Goal: Communication & Community: Answer question/provide support

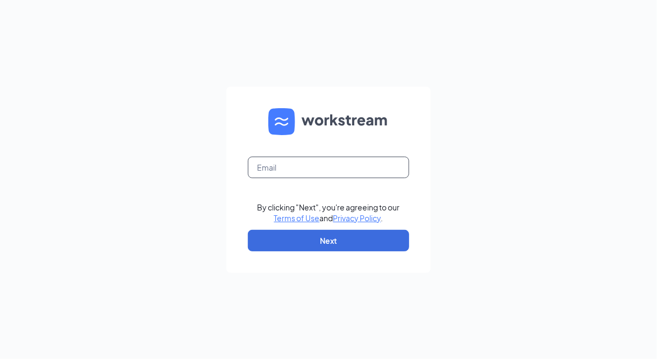
drag, startPoint x: 993, startPoint y: 2, endPoint x: 320, endPoint y: 170, distance: 693.7
click at [320, 173] on input "text" at bounding box center [328, 168] width 161 height 22
type input "[EMAIL_ADDRESS][DOMAIN_NAME]"
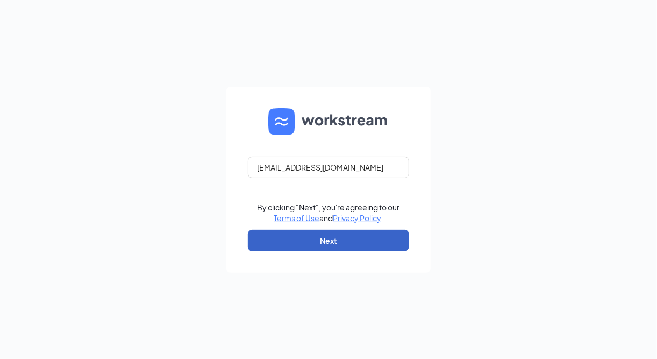
click at [311, 233] on button "Next" at bounding box center [328, 241] width 161 height 22
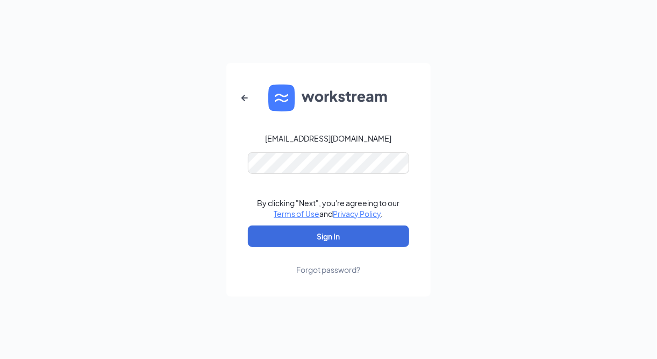
drag, startPoint x: 500, startPoint y: 221, endPoint x: 492, endPoint y: 218, distance: 8.0
click at [499, 221] on div "jmartin@ihcrew.com By clicking "Next", you're agreeing to our Terms of Use and …" at bounding box center [328, 179] width 657 height 359
click at [319, 237] on button "Sign In" at bounding box center [328, 236] width 161 height 22
click at [319, 236] on button "Sign In" at bounding box center [328, 236] width 161 height 22
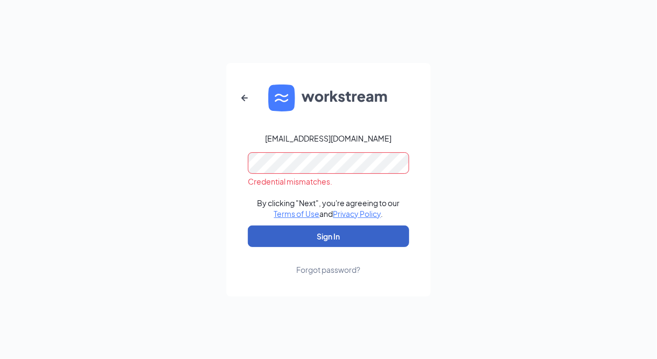
click at [326, 244] on button "Sign In" at bounding box center [328, 236] width 161 height 22
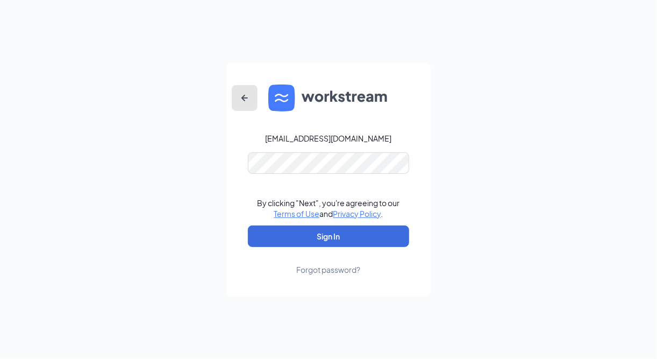
click at [245, 99] on icon "ArrowLeftNew" at bounding box center [244, 97] width 13 height 13
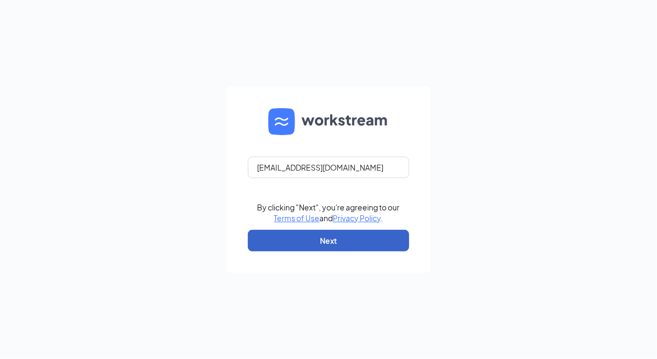
click at [318, 243] on button "Next" at bounding box center [328, 241] width 161 height 22
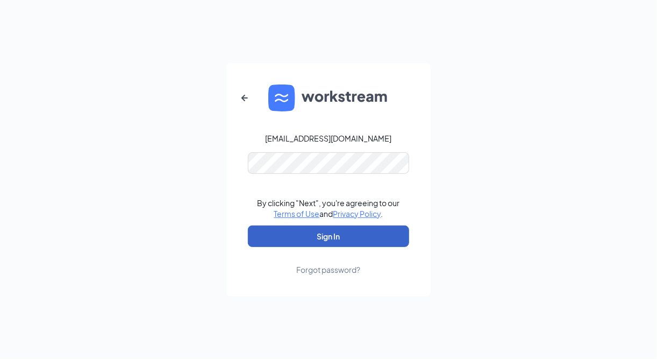
click at [336, 246] on button "Sign In" at bounding box center [328, 236] width 161 height 22
click at [324, 234] on button "Sign In" at bounding box center [328, 236] width 161 height 22
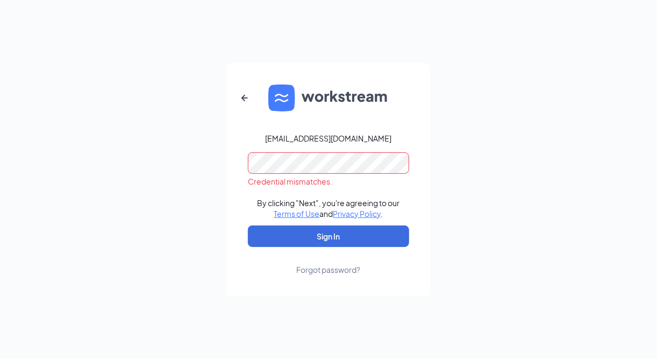
click at [328, 271] on div "Forgot password?" at bounding box center [329, 269] width 64 height 11
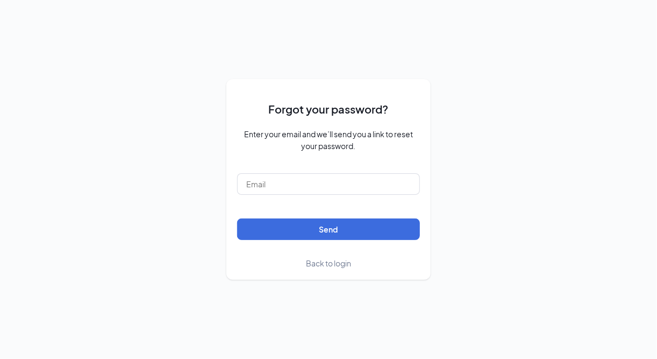
click at [322, 261] on span "Back to login" at bounding box center [328, 263] width 45 height 10
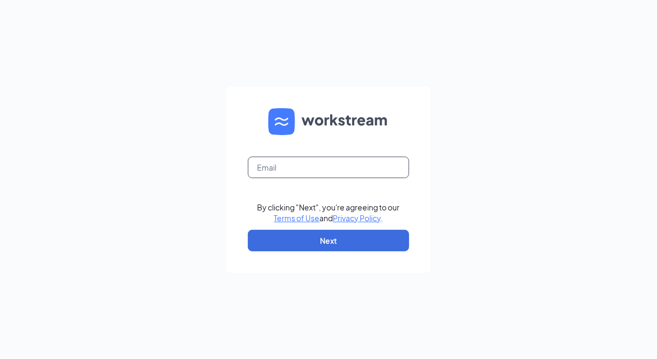
click at [306, 172] on input "text" at bounding box center [328, 168] width 161 height 22
type input "jmartin@ihcrew.com"
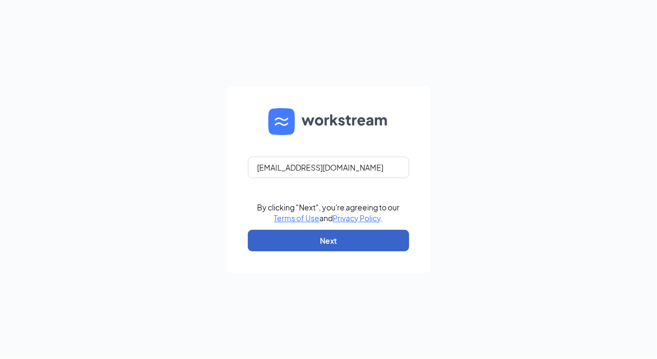
click at [310, 237] on button "Next" at bounding box center [328, 241] width 161 height 22
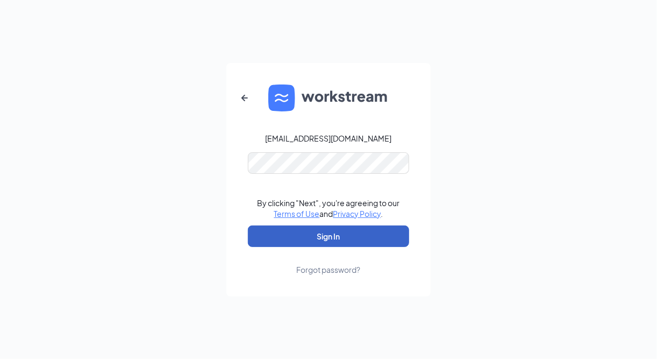
click at [336, 234] on button "Sign In" at bounding box center [328, 236] width 161 height 22
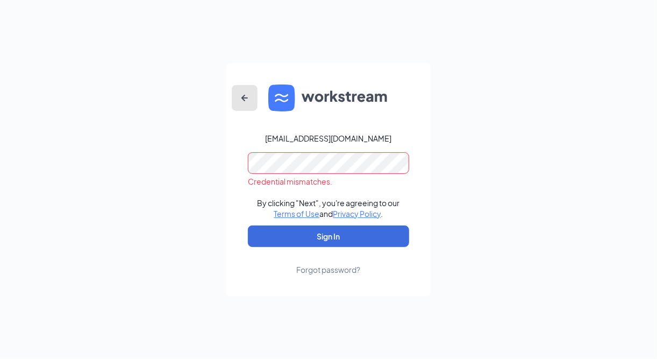
click at [247, 97] on icon "ArrowLeftNew" at bounding box center [244, 97] width 6 height 6
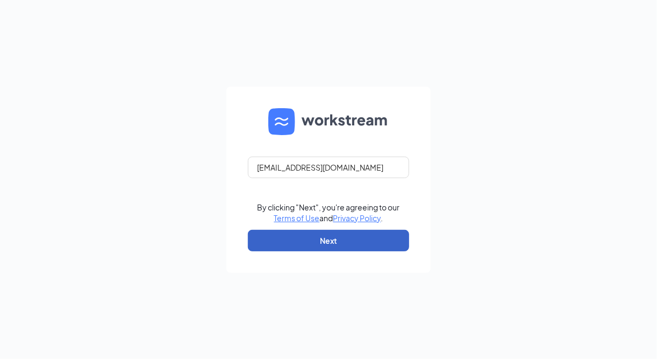
click at [334, 243] on button "Next" at bounding box center [328, 241] width 161 height 22
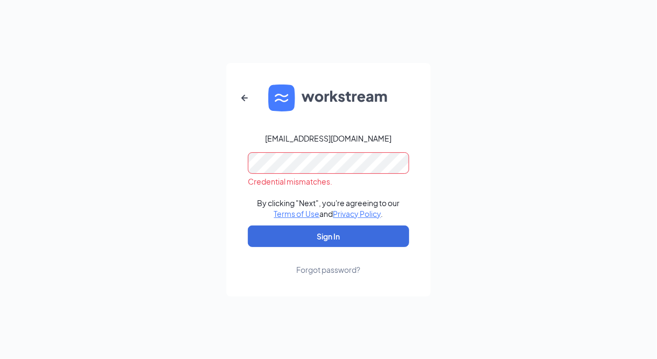
click at [322, 266] on div "Forgot password?" at bounding box center [329, 269] width 64 height 11
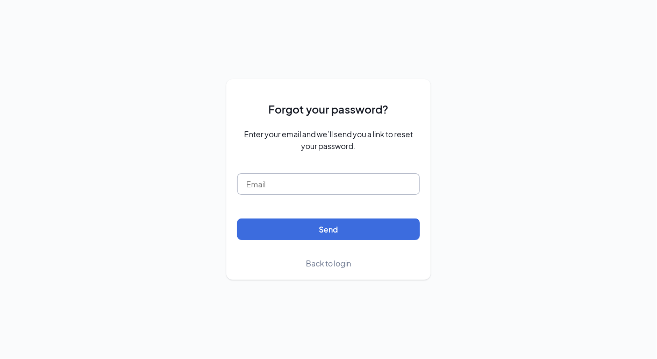
click at [298, 186] on input "text" at bounding box center [328, 184] width 183 height 22
type input "jmartin@ihcrew.com"
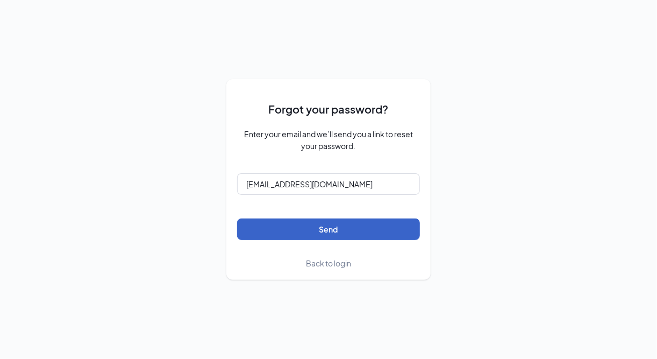
click at [303, 230] on button "Send" at bounding box center [328, 229] width 183 height 22
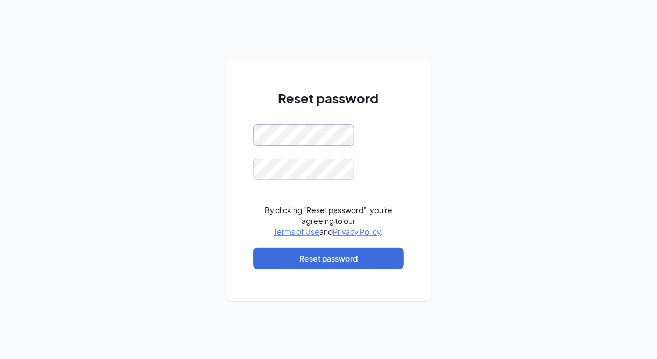
click at [257, 119] on div "Reset password By clicking "Reset password", you're agreeing to our Terms of Us…" at bounding box center [328, 184] width 151 height 190
click at [415, 115] on div "Reset password This field is required By clicking "Reset password", you're agre…" at bounding box center [328, 179] width 204 height 243
click at [410, 88] on div "Reset password This field is required By clicking "Reset password", you're agre…" at bounding box center [328, 179] width 204 height 243
click at [344, 260] on button "Reset password" at bounding box center [328, 258] width 151 height 22
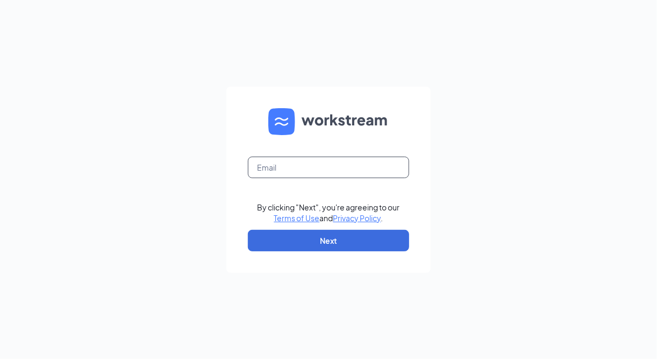
click at [371, 165] on input "text" at bounding box center [328, 168] width 161 height 22
type input "[EMAIL_ADDRESS][DOMAIN_NAME]"
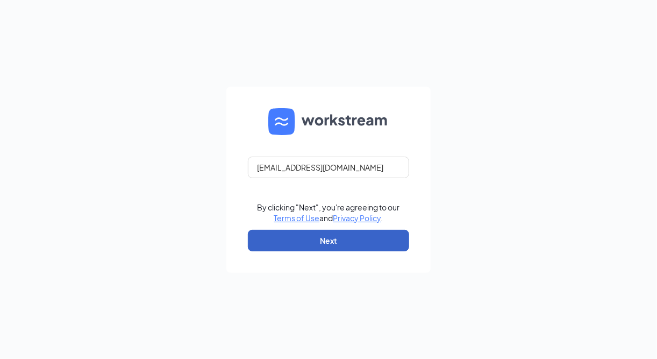
click at [329, 237] on button "Next" at bounding box center [328, 241] width 161 height 22
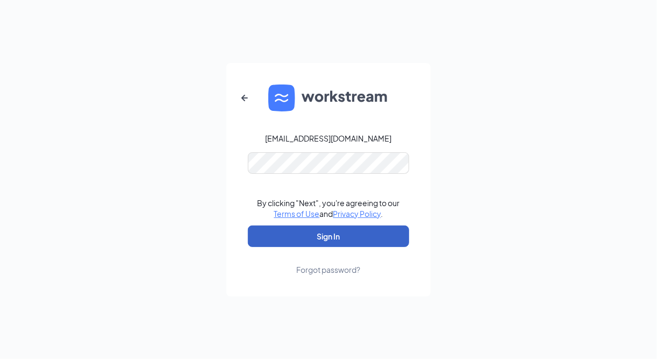
click at [324, 238] on button "Sign In" at bounding box center [328, 236] width 161 height 22
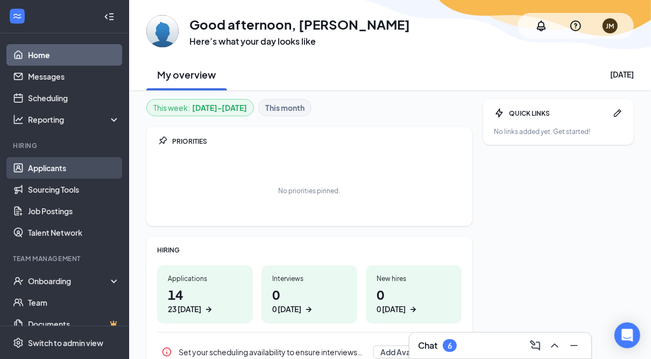
click at [62, 172] on link "Applicants" at bounding box center [74, 168] width 92 height 22
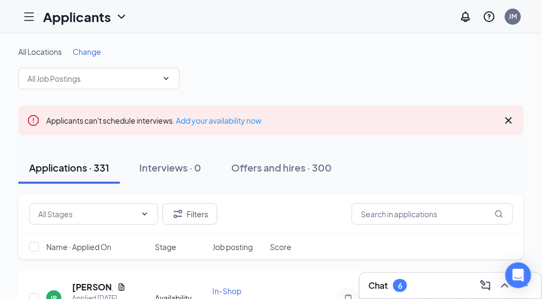
drag, startPoint x: 568, startPoint y: 0, endPoint x: 391, endPoint y: 50, distance: 184.4
click at [391, 50] on div "All Locations Change" at bounding box center [271, 51] width 506 height 11
click at [97, 54] on span "Change" at bounding box center [87, 52] width 29 height 10
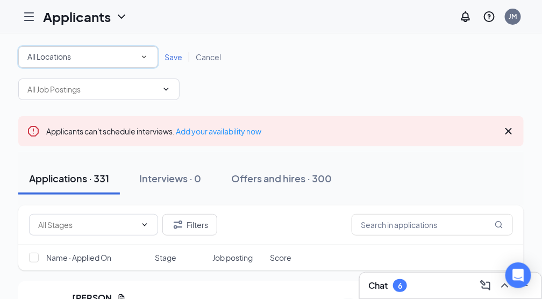
click at [145, 53] on icon "SmallChevronDown" at bounding box center [144, 57] width 10 height 10
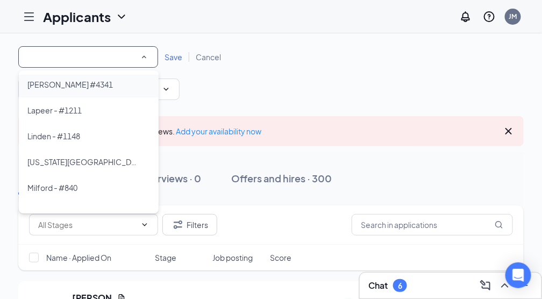
scroll to position [143, 0]
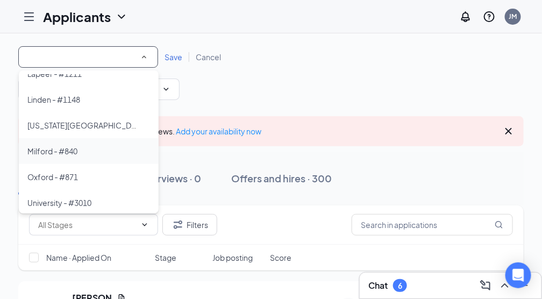
click at [70, 150] on span "Milford - #840" at bounding box center [52, 151] width 50 height 10
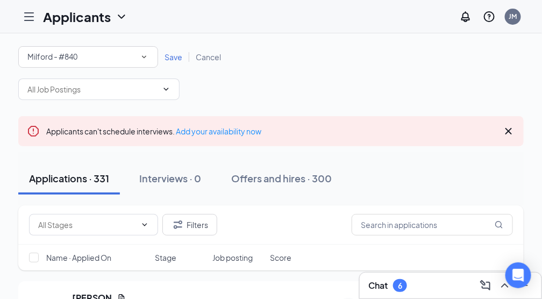
click at [173, 59] on span "Save" at bounding box center [174, 57] width 18 height 10
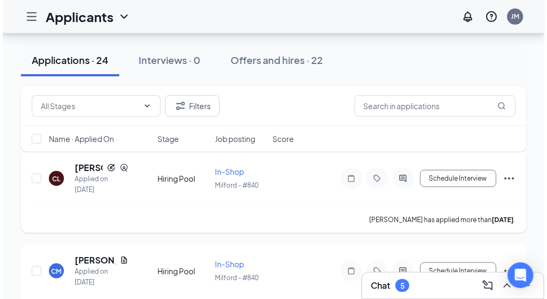
scroll to position [108, 0]
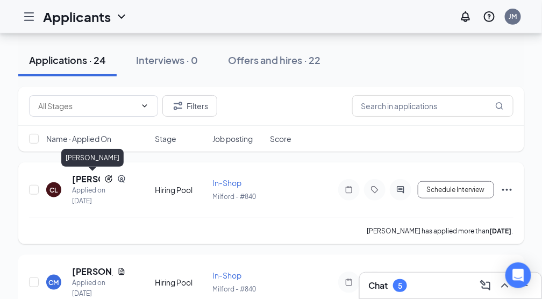
click at [86, 182] on h5 "[PERSON_NAME]" at bounding box center [86, 179] width 28 height 12
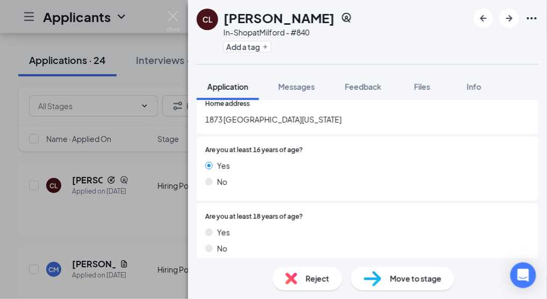
scroll to position [215, 0]
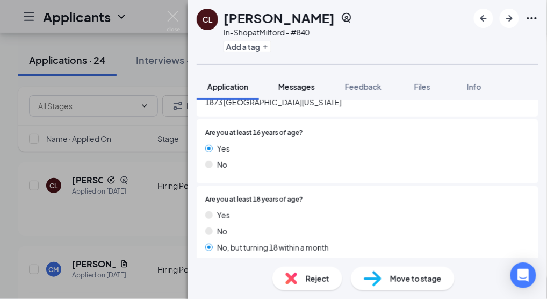
click at [295, 87] on span "Messages" at bounding box center [297, 87] width 37 height 10
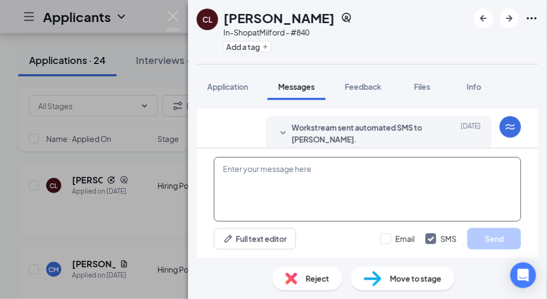
scroll to position [174, 0]
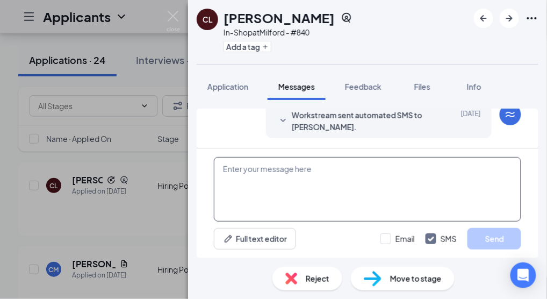
click at [296, 173] on textarea at bounding box center [368, 189] width 308 height 65
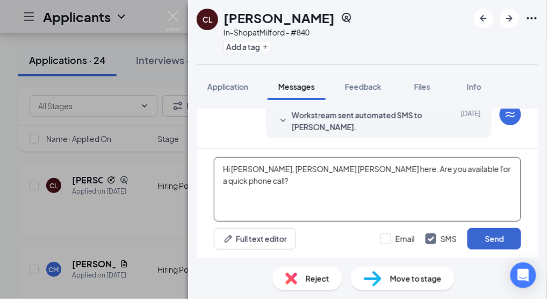
type textarea "Hi [PERSON_NAME], [PERSON_NAME] [PERSON_NAME] here. Are you available for a qui…"
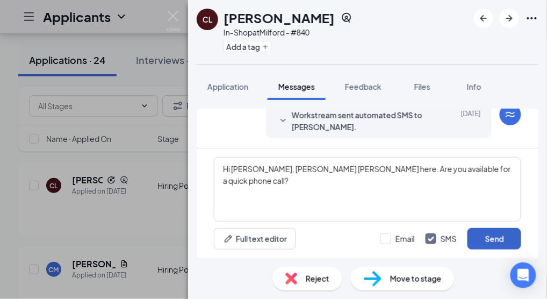
click at [493, 237] on button "Send" at bounding box center [495, 239] width 54 height 22
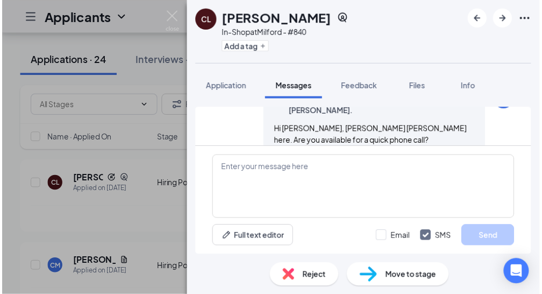
scroll to position [244, 0]
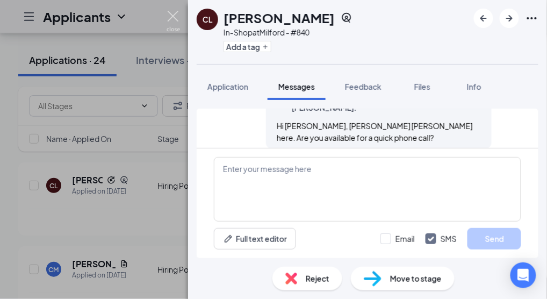
click at [174, 12] on img at bounding box center [173, 21] width 13 height 21
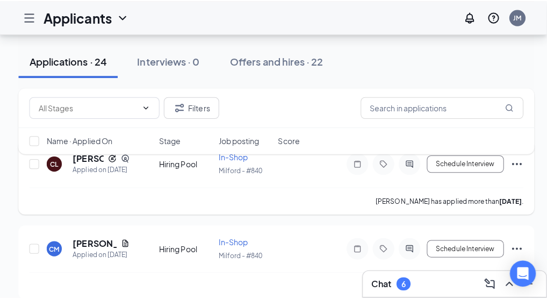
scroll to position [143, 0]
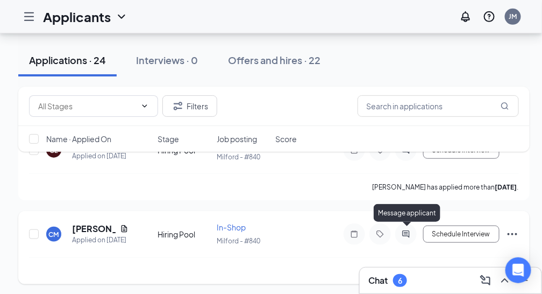
click at [407, 230] on icon "ActiveChat" at bounding box center [406, 234] width 13 height 9
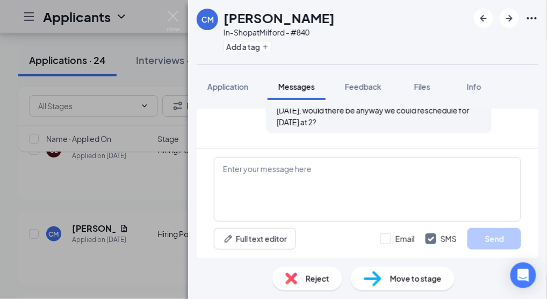
scroll to position [495, 0]
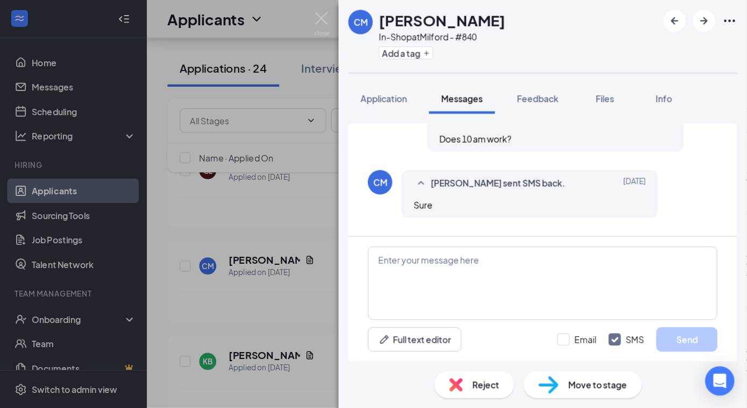
scroll to position [366, 0]
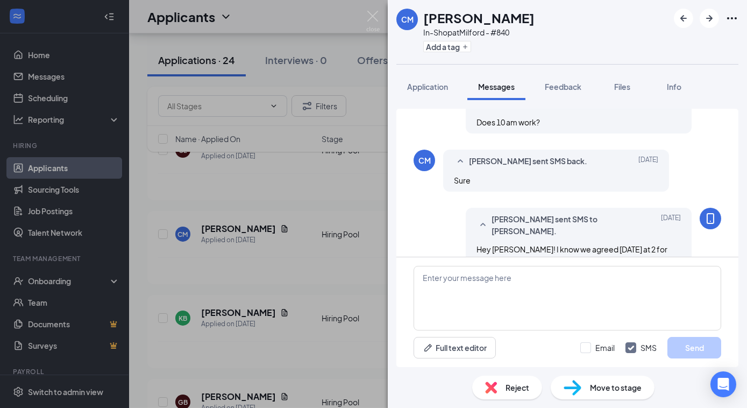
drag, startPoint x: 534, startPoint y: 0, endPoint x: 355, endPoint y: 172, distance: 247.6
click at [355, 172] on div "CM [PERSON_NAME] In-Shop at [GEOGRAPHIC_DATA] - #840 Add a tag Application Mess…" at bounding box center [373, 204] width 747 height 408
click at [414, 83] on span "Application" at bounding box center [427, 87] width 41 height 10
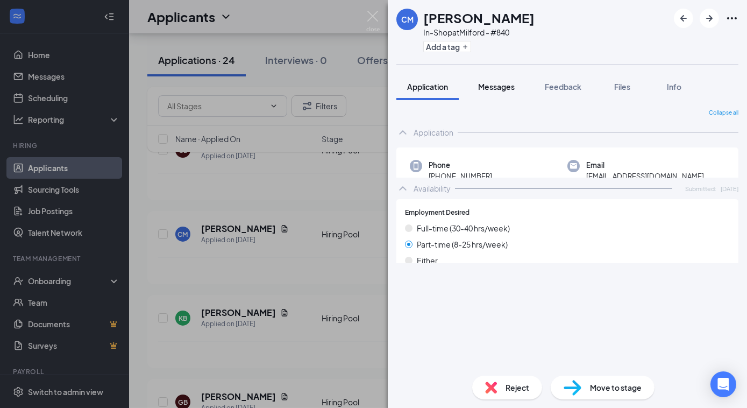
click at [485, 90] on span "Messages" at bounding box center [496, 87] width 37 height 10
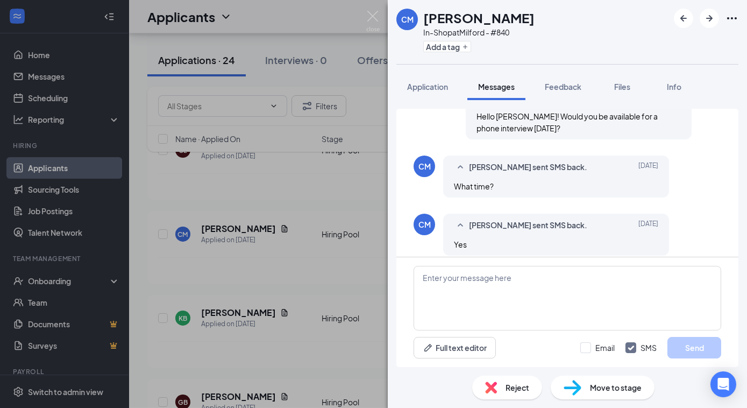
scroll to position [139, 0]
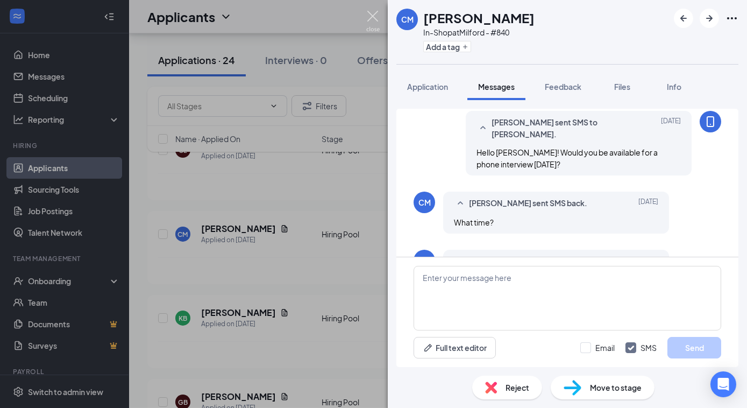
click at [374, 14] on img at bounding box center [372, 21] width 13 height 21
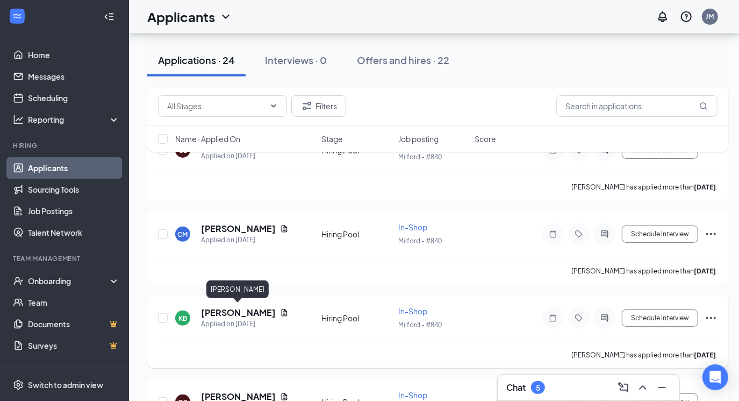
click at [248, 312] on h5 "[PERSON_NAME]" at bounding box center [238, 313] width 75 height 12
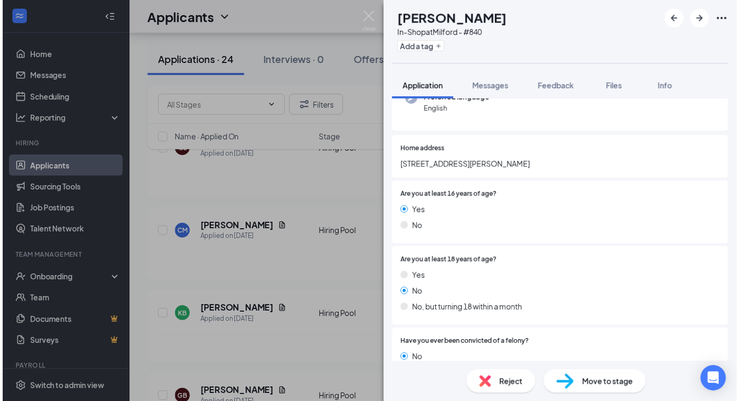
scroll to position [146, 0]
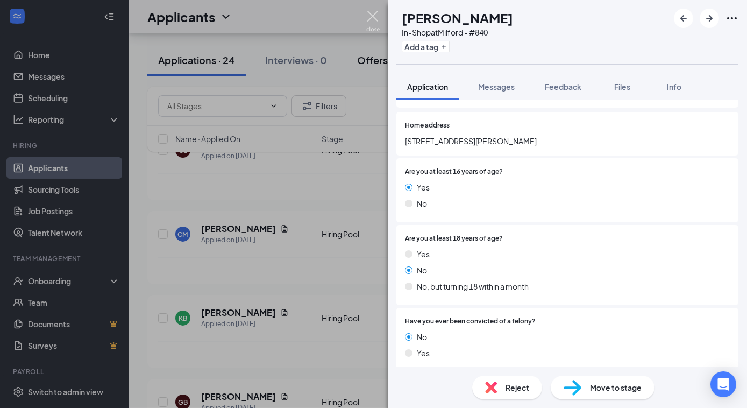
click at [373, 13] on img at bounding box center [372, 21] width 13 height 21
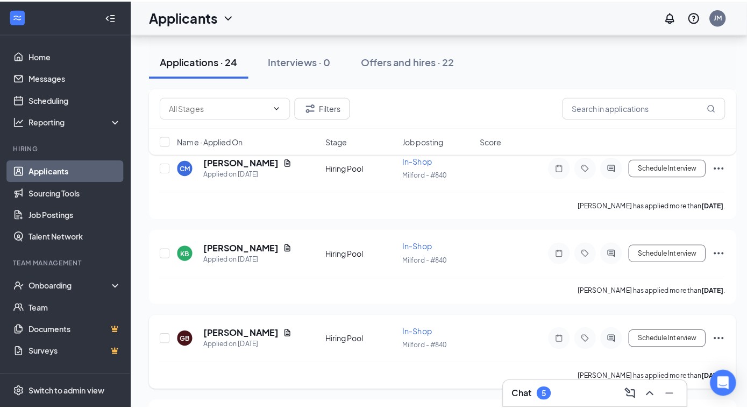
scroll to position [241, 0]
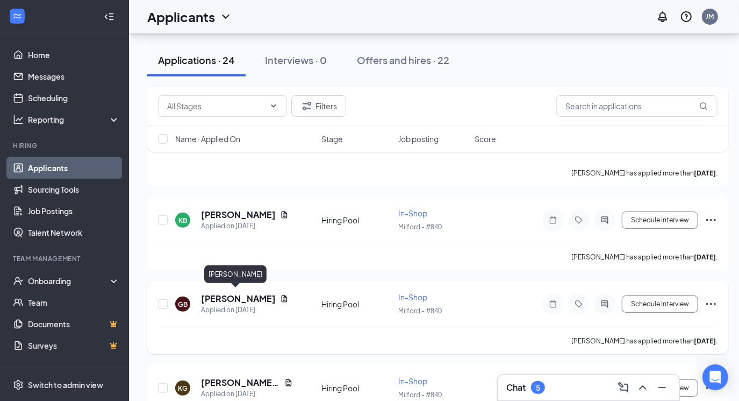
click at [235, 300] on h5 "[PERSON_NAME]" at bounding box center [238, 299] width 75 height 12
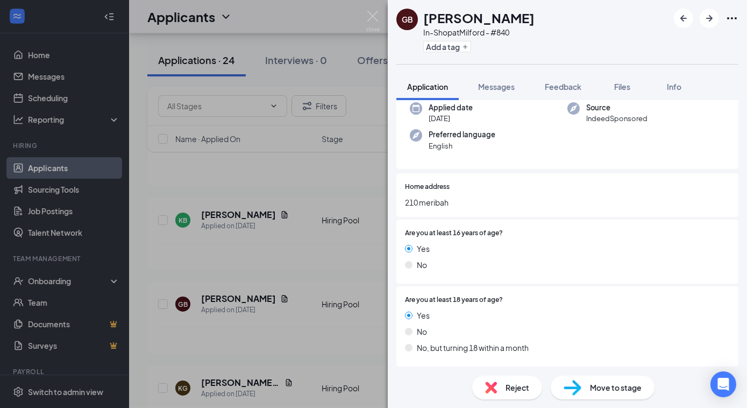
scroll to position [146, 0]
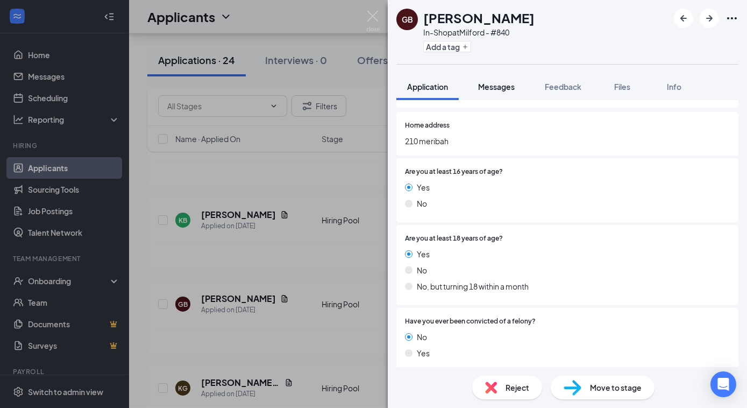
click at [502, 89] on span "Messages" at bounding box center [496, 87] width 37 height 10
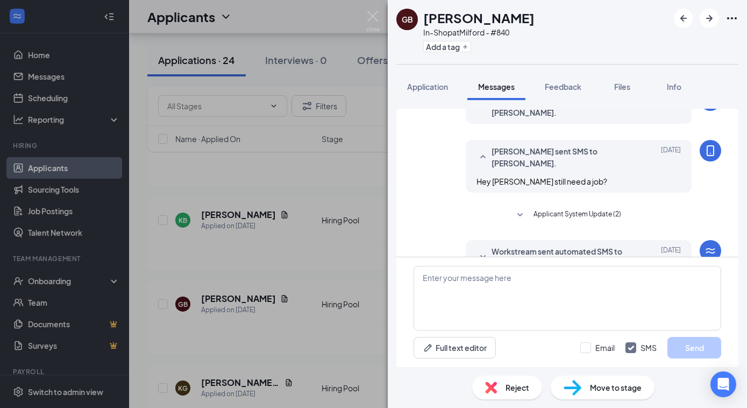
scroll to position [348, 0]
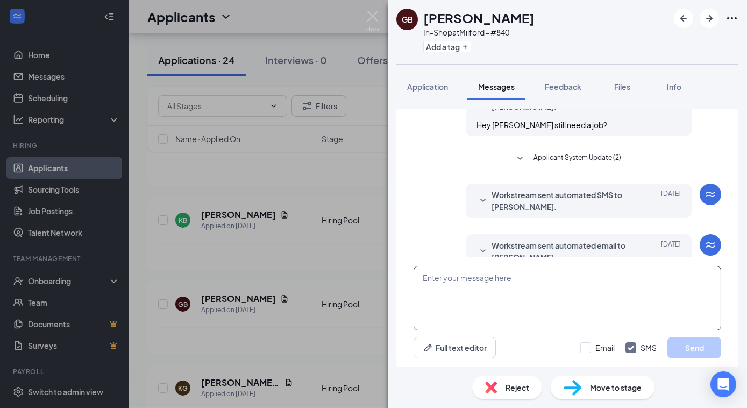
click at [487, 296] on textarea at bounding box center [568, 298] width 308 height 65
click at [499, 278] on textarea "Hi this is [PERSON_NAME] JJS" at bounding box center [568, 298] width 308 height 65
type textarea "Hi this is [PERSON_NAME] JJS, are you still interested in the position?"
click at [657, 346] on button "Send" at bounding box center [694, 348] width 54 height 22
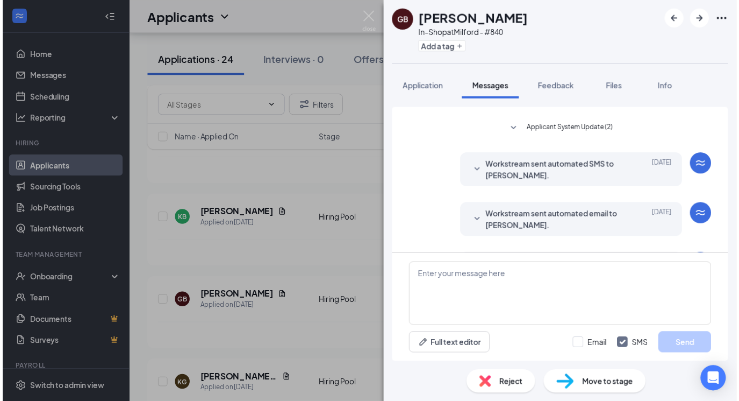
scroll to position [406, 0]
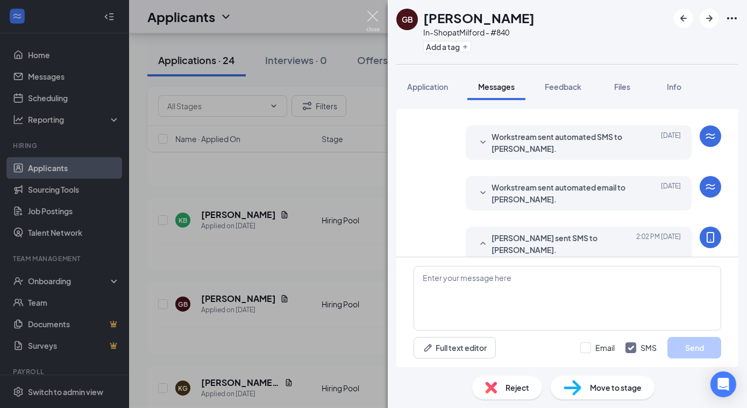
click at [368, 12] on img at bounding box center [372, 21] width 13 height 21
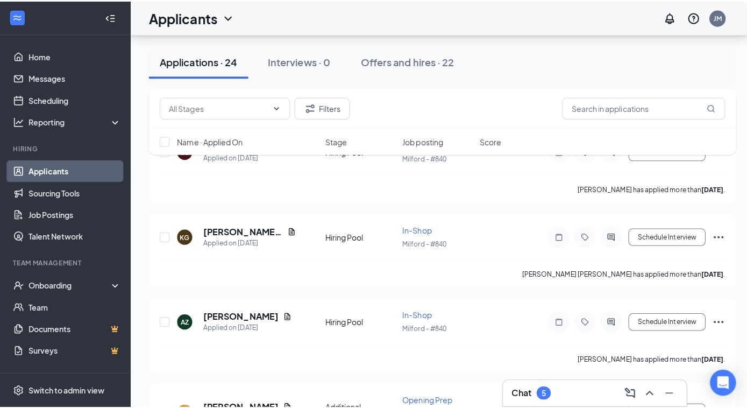
scroll to position [486, 0]
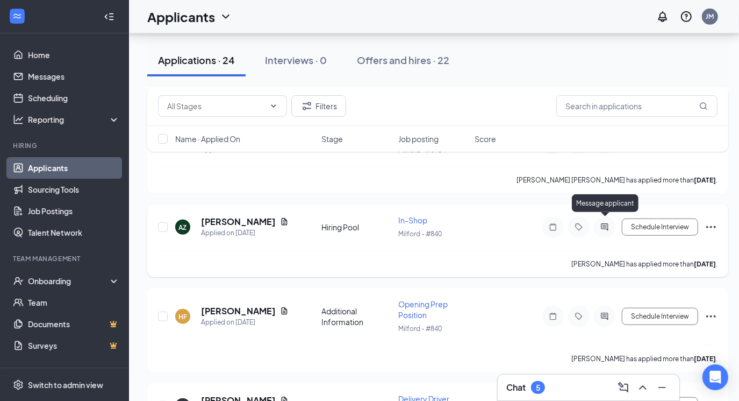
click at [599, 224] on icon "ActiveChat" at bounding box center [605, 227] width 13 height 9
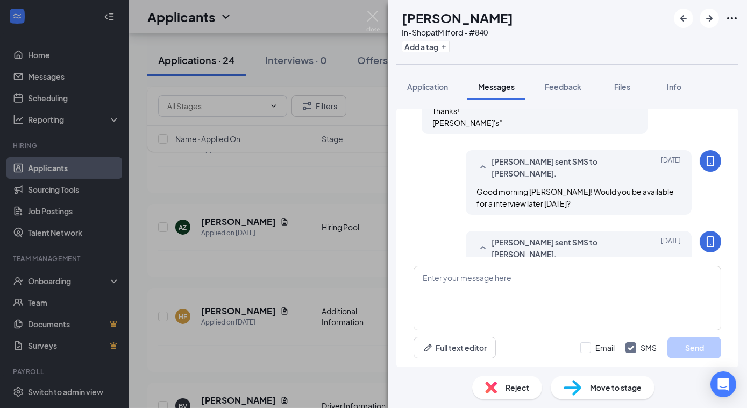
scroll to position [449, 0]
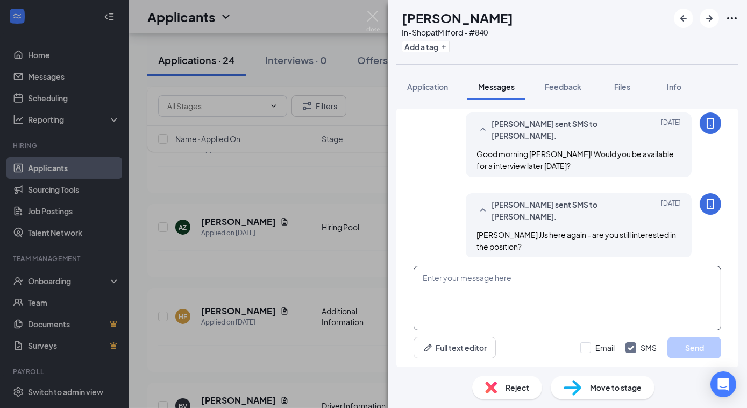
click at [522, 279] on textarea at bounding box center [568, 298] width 308 height 65
type textarea "Circling back one more time to see if you still are looking for a job?"
click at [657, 344] on button "Send" at bounding box center [694, 348] width 54 height 22
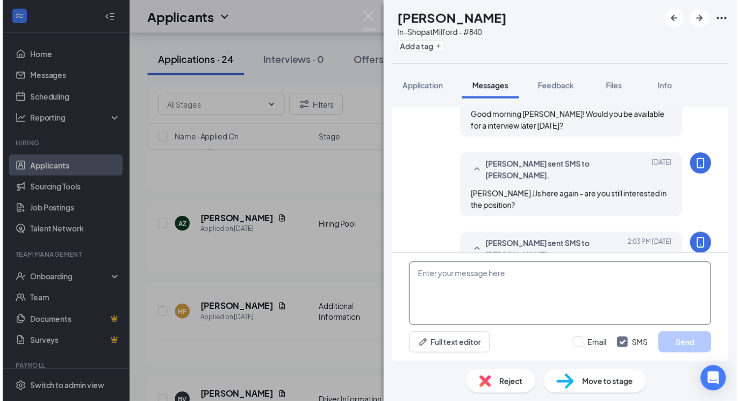
scroll to position [519, 0]
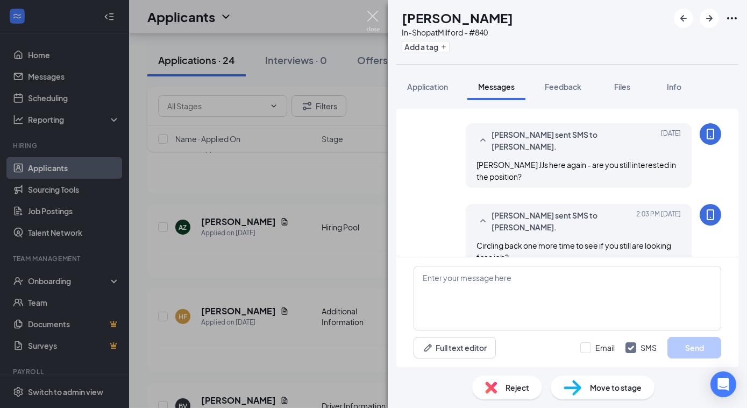
click at [369, 16] on img at bounding box center [372, 21] width 13 height 21
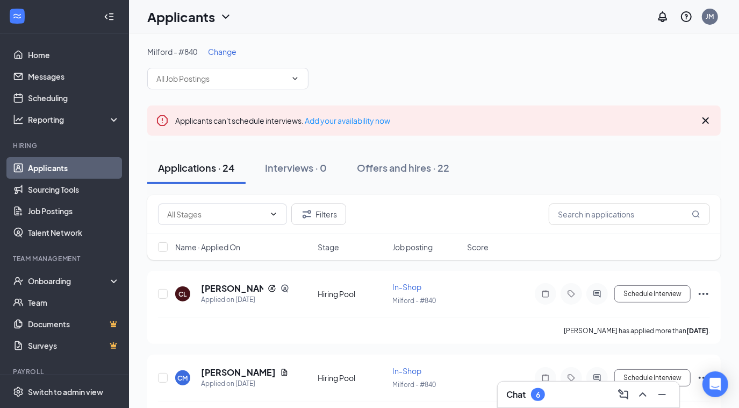
click at [225, 55] on span "Change" at bounding box center [222, 52] width 29 height 10
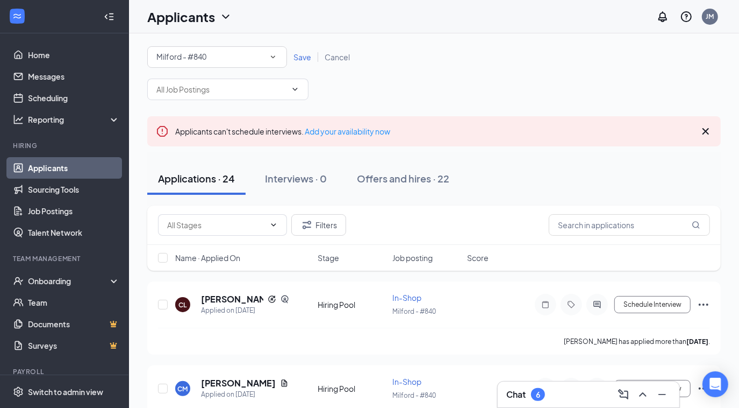
click at [273, 56] on icon "SmallChevronDown" at bounding box center [273, 57] width 10 height 10
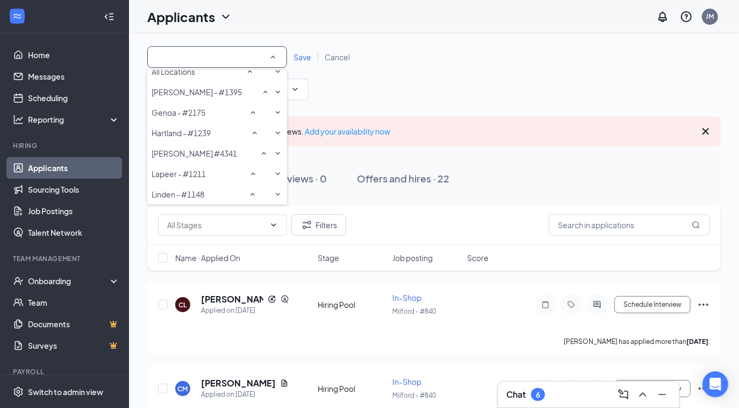
scroll to position [3, 0]
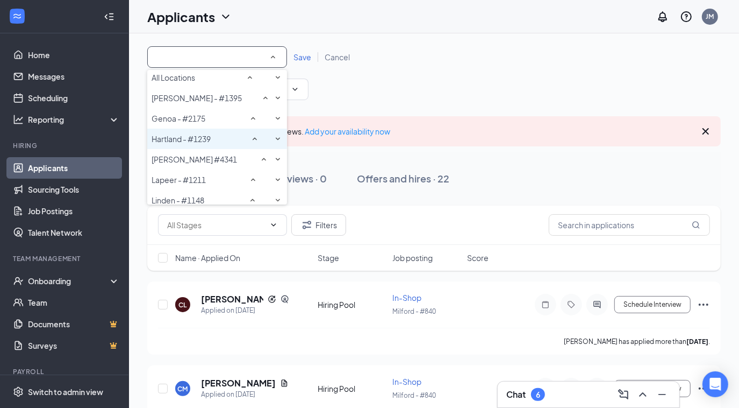
click at [225, 149] on li "Hartland - #1239" at bounding box center [217, 139] width 140 height 20
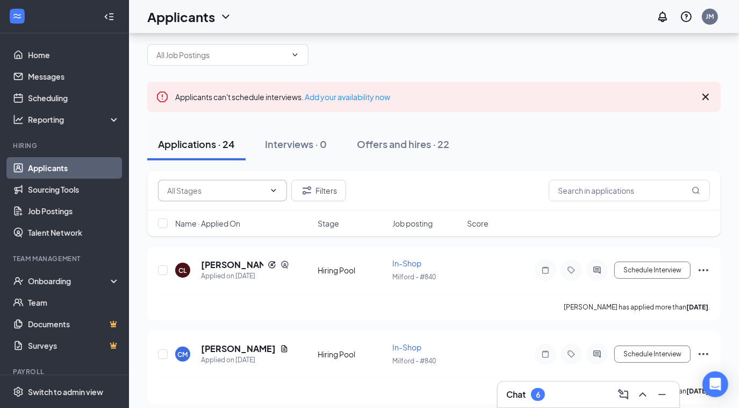
scroll to position [0, 0]
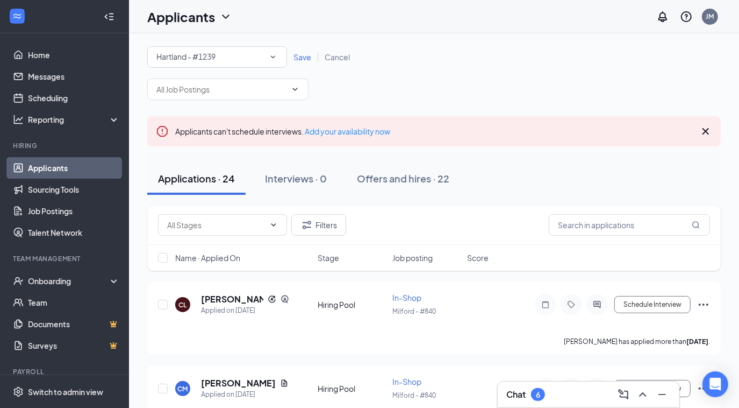
click at [273, 60] on icon "SmallChevronDown" at bounding box center [273, 57] width 10 height 10
click at [298, 59] on span "Save" at bounding box center [303, 57] width 18 height 10
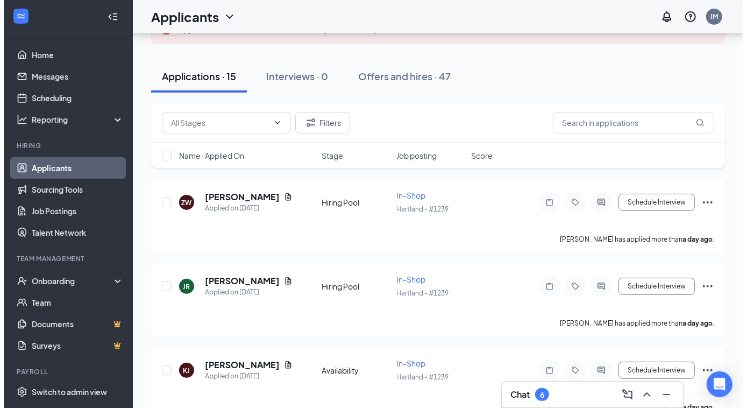
scroll to position [97, 0]
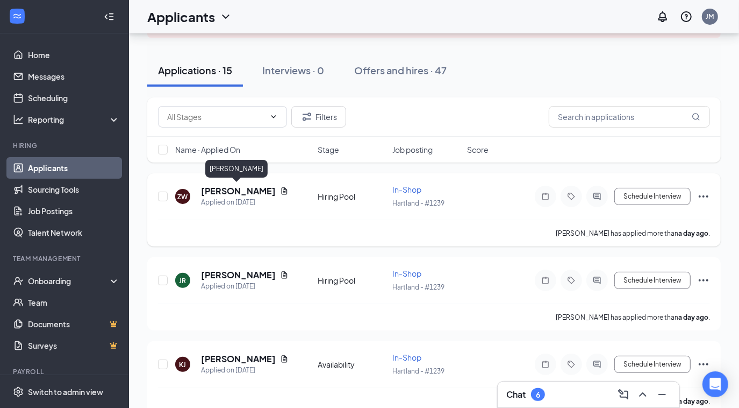
click at [241, 189] on h5 "[PERSON_NAME]" at bounding box center [238, 191] width 75 height 12
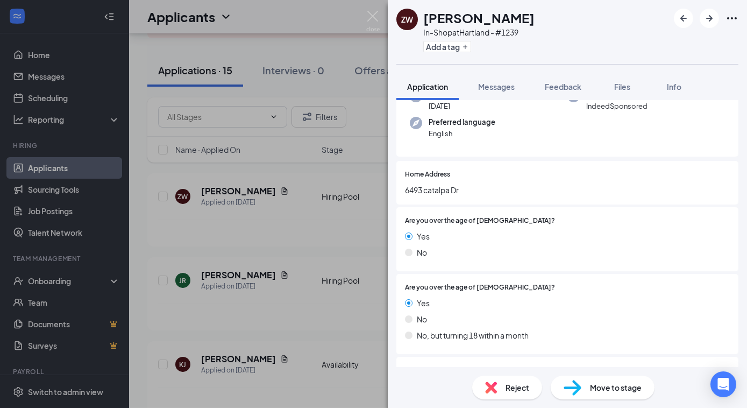
scroll to position [293, 0]
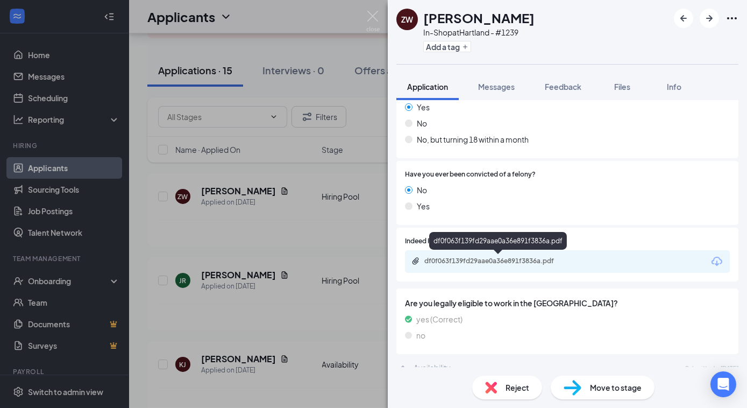
click at [478, 261] on div "df0f063f139fd29aae0a36e891f3836a.pdf" at bounding box center [499, 261] width 151 height 9
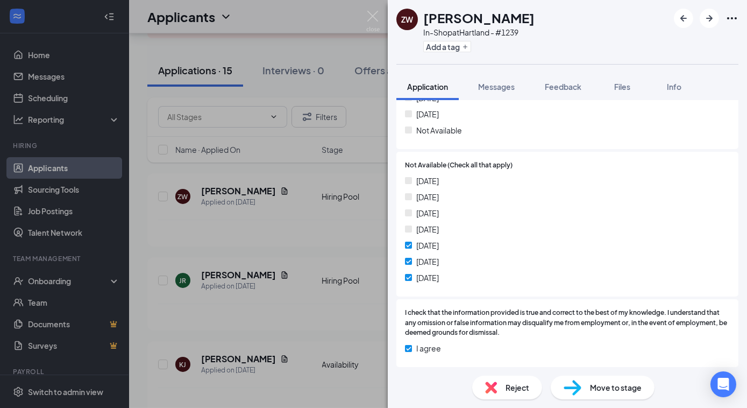
scroll to position [1272, 0]
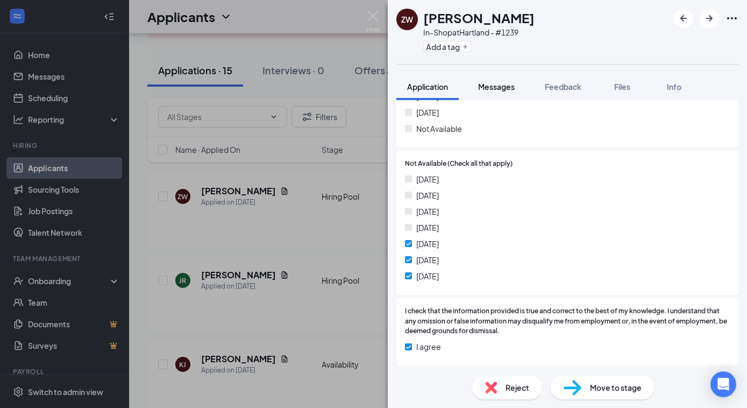
click at [497, 90] on div "Messages" at bounding box center [496, 86] width 37 height 11
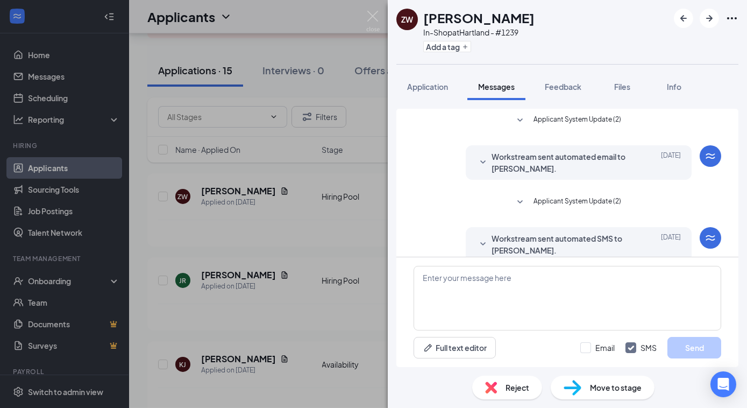
scroll to position [65, 0]
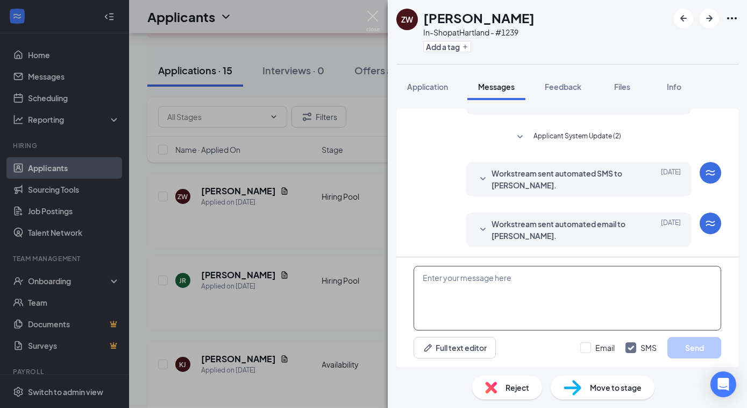
click at [497, 279] on textarea at bounding box center [568, 298] width 308 height 65
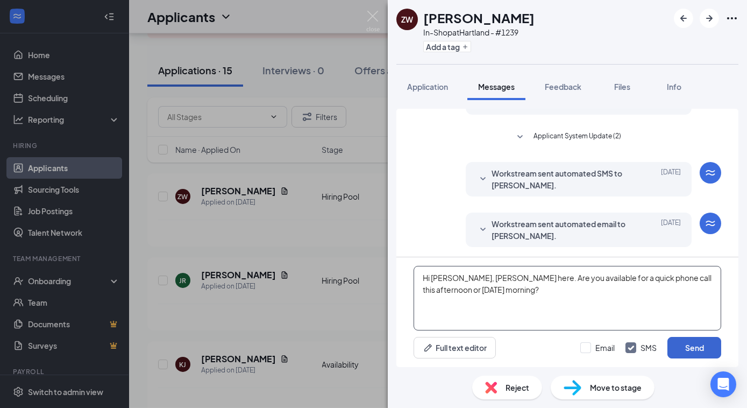
type textarea "Hi [PERSON_NAME], [PERSON_NAME] here. Are you available for a quick phone call …"
click at [657, 349] on button "Send" at bounding box center [694, 348] width 54 height 22
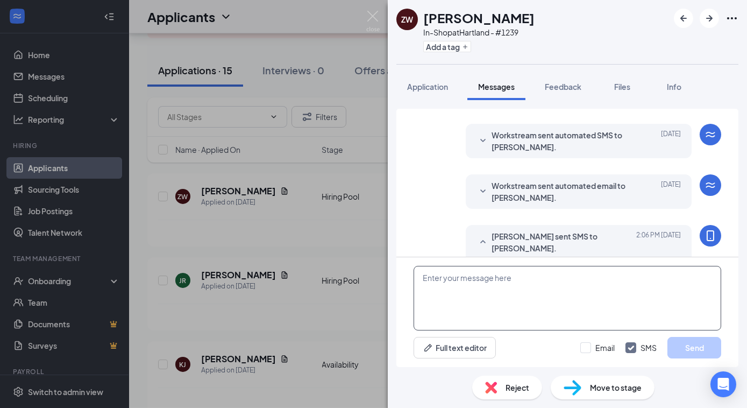
scroll to position [135, 0]
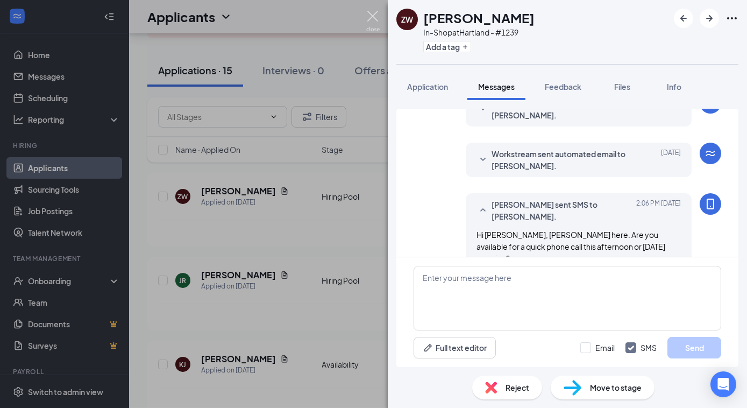
click at [373, 14] on img at bounding box center [372, 21] width 13 height 21
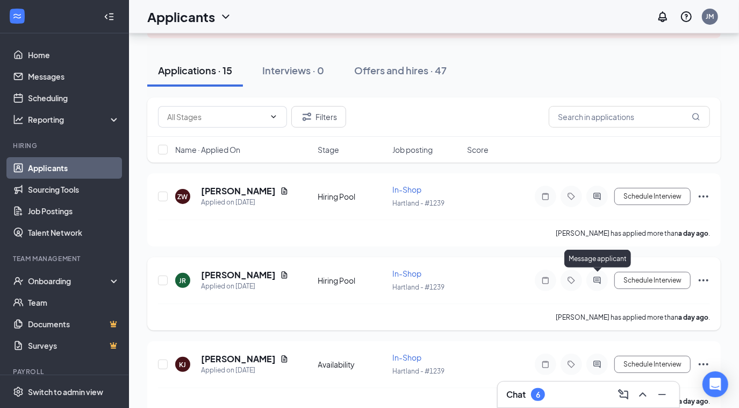
click at [597, 279] on icon "ActiveChat" at bounding box center [597, 280] width 13 height 9
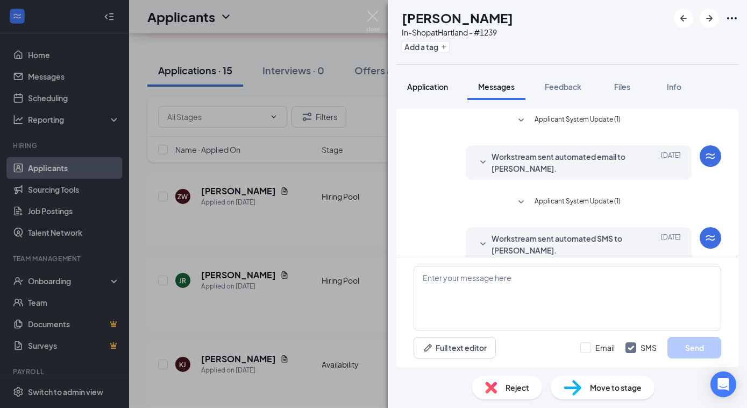
click at [440, 82] on span "Application" at bounding box center [427, 87] width 41 height 10
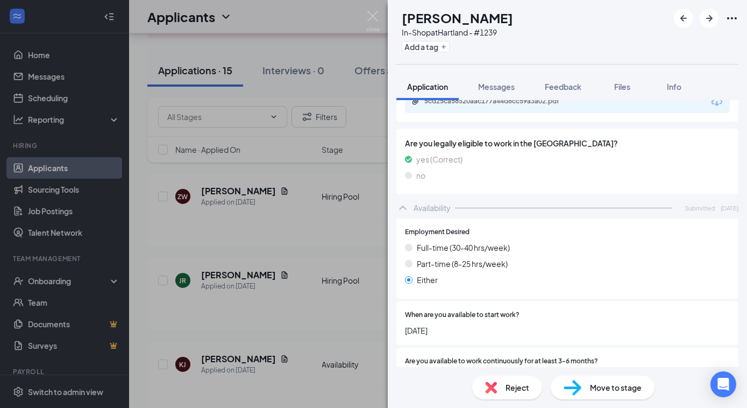
scroll to position [391, 0]
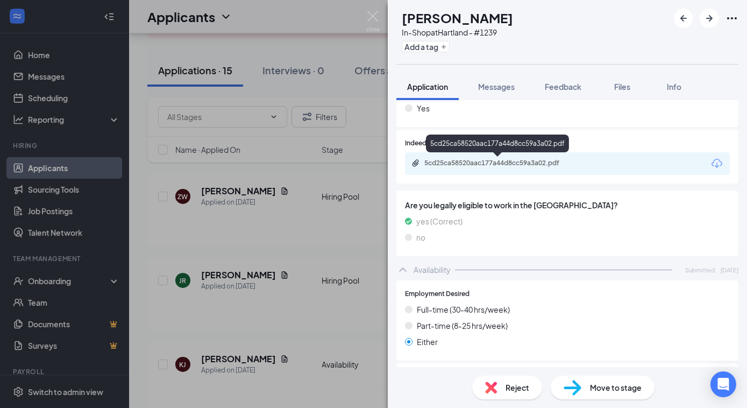
click at [473, 166] on div "5cd25ca58520aac177a44d8cc59a3a02.pdf" at bounding box center [499, 163] width 151 height 9
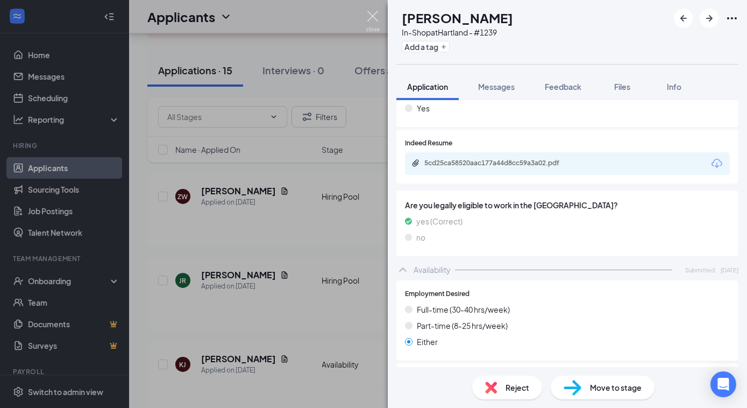
click at [377, 20] on img at bounding box center [372, 21] width 13 height 21
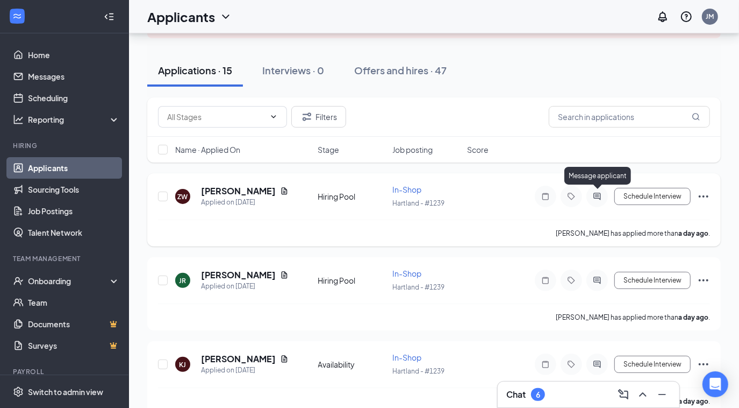
click at [599, 195] on icon "ActiveChat" at bounding box center [597, 196] width 7 height 7
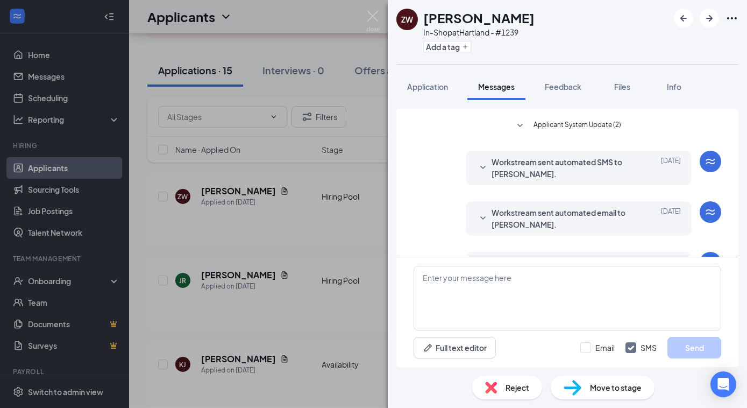
scroll to position [135, 0]
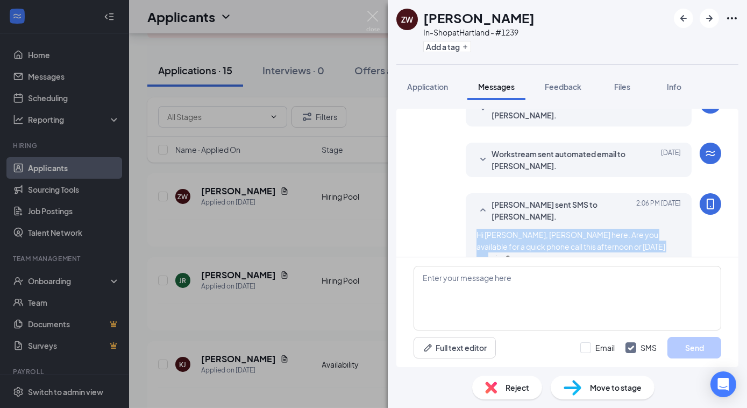
drag, startPoint x: 646, startPoint y: 234, endPoint x: 468, endPoint y: 223, distance: 178.4
click at [466, 226] on div "[PERSON_NAME] sent SMS to [PERSON_NAME]. [DATE] 2:06 PM Hi [PERSON_NAME], [PERS…" at bounding box center [579, 231] width 226 height 76
drag, startPoint x: 468, startPoint y: 223, endPoint x: 487, endPoint y: 223, distance: 18.8
click at [366, 13] on img at bounding box center [372, 21] width 13 height 21
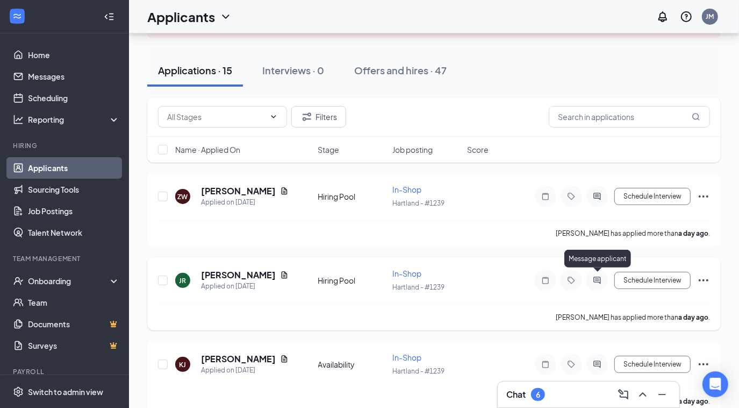
click at [600, 280] on icon "ActiveChat" at bounding box center [597, 280] width 13 height 9
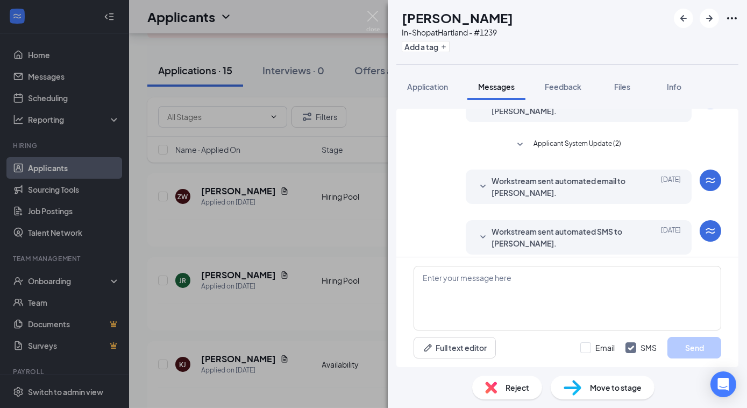
scroll to position [248, 0]
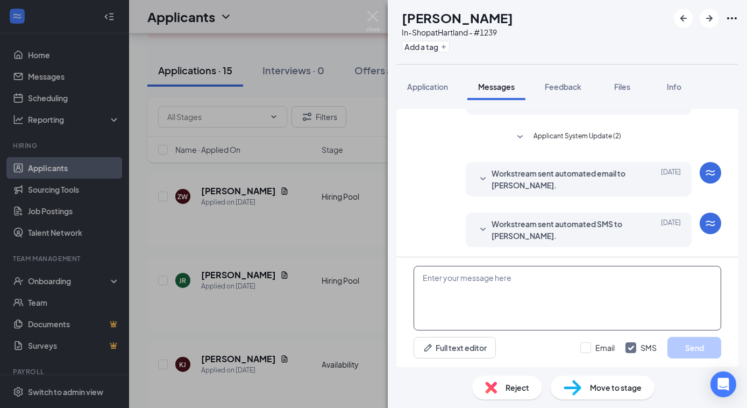
click at [490, 281] on textarea at bounding box center [568, 298] width 308 height 65
paste textarea "Hi [PERSON_NAME], [PERSON_NAME] here. Are you available for a quick phone call …"
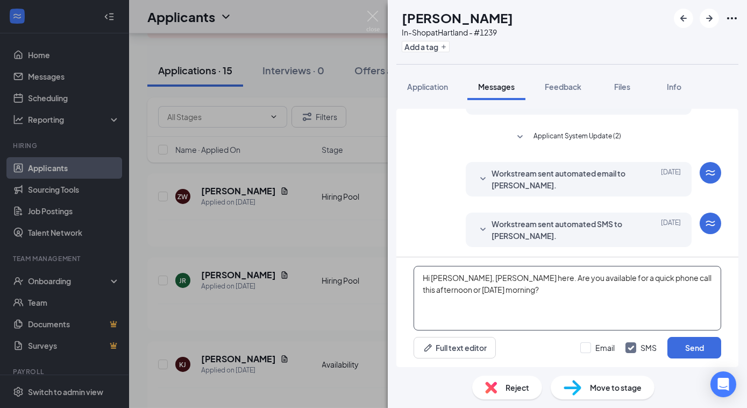
click at [462, 274] on textarea "Hi [PERSON_NAME], [PERSON_NAME] here. Are you available for a quick phone call …" at bounding box center [568, 298] width 308 height 65
type textarea "Hi [PERSON_NAME], [PERSON_NAME] here. Are you available for a quick phone call …"
drag, startPoint x: 705, startPoint y: 345, endPoint x: 700, endPoint y: 342, distance: 5.5
click at [657, 345] on button "Send" at bounding box center [694, 348] width 54 height 22
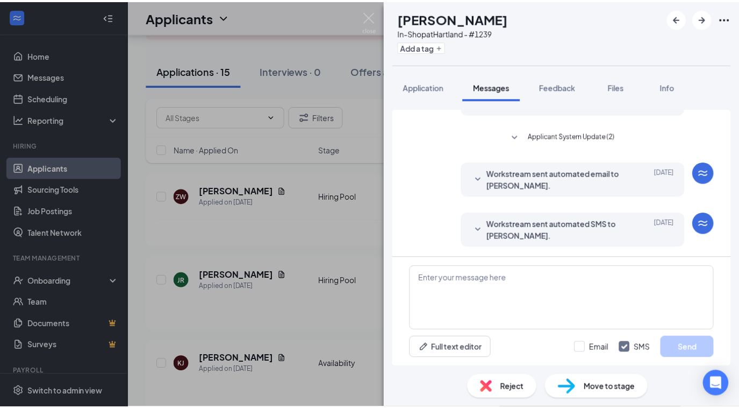
scroll to position [329, 0]
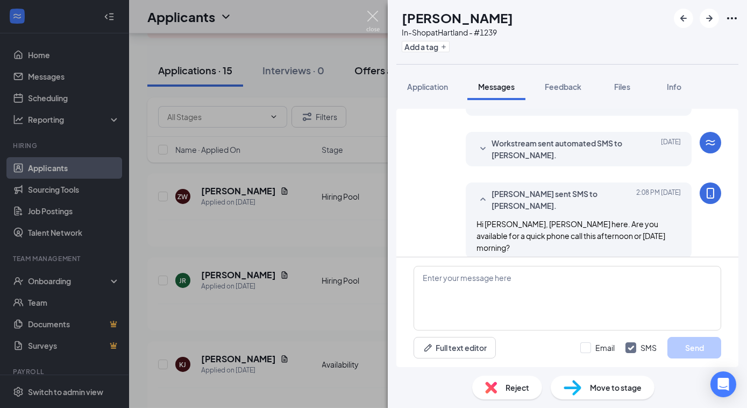
drag, startPoint x: 369, startPoint y: 13, endPoint x: 369, endPoint y: 64, distance: 50.6
click at [370, 14] on img at bounding box center [372, 21] width 13 height 21
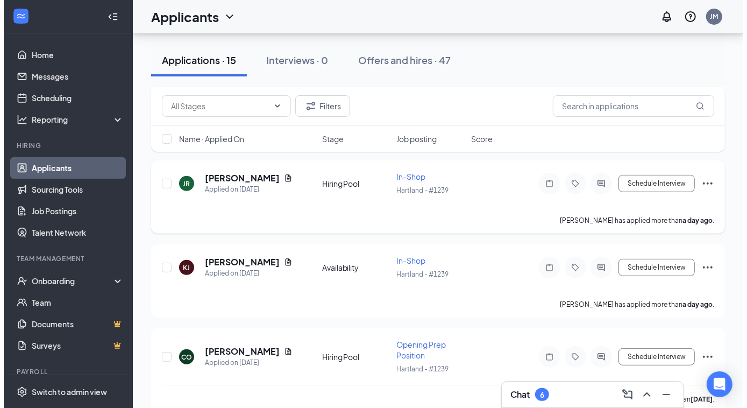
scroll to position [195, 0]
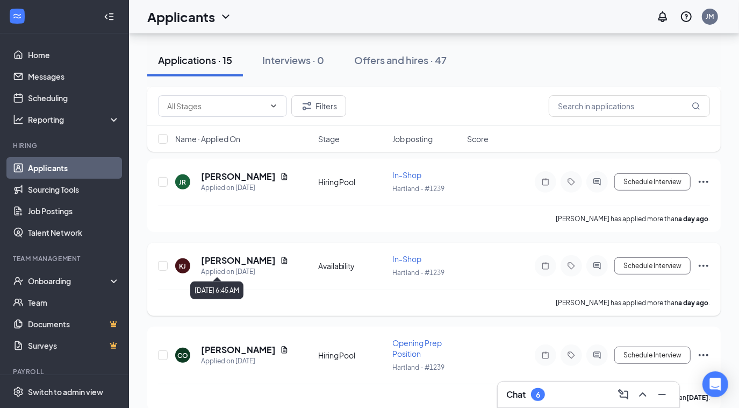
click at [229, 266] on div "Applied on [DATE]" at bounding box center [245, 271] width 88 height 11
click at [228, 261] on h5 "[PERSON_NAME]" at bounding box center [238, 260] width 75 height 12
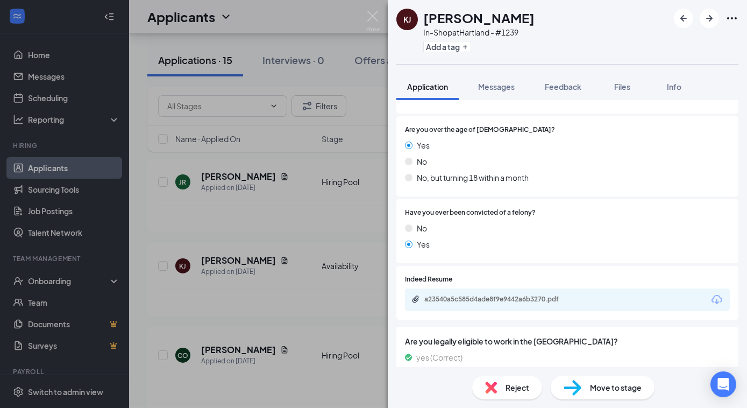
scroll to position [334, 0]
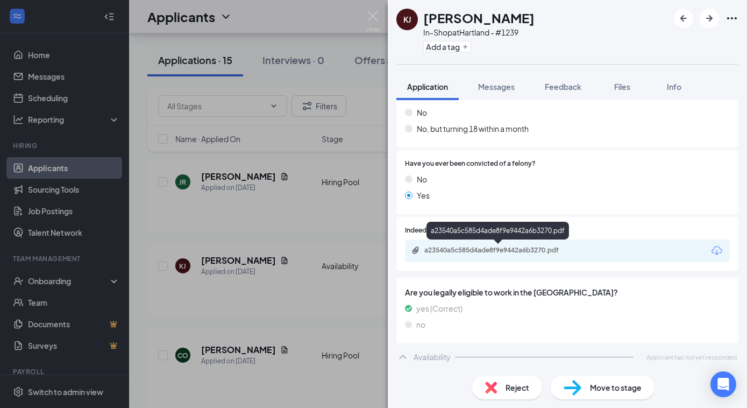
click at [527, 249] on div "a23540a5c585d4ade8f9e9442a6b3270.pdf" at bounding box center [499, 250] width 151 height 9
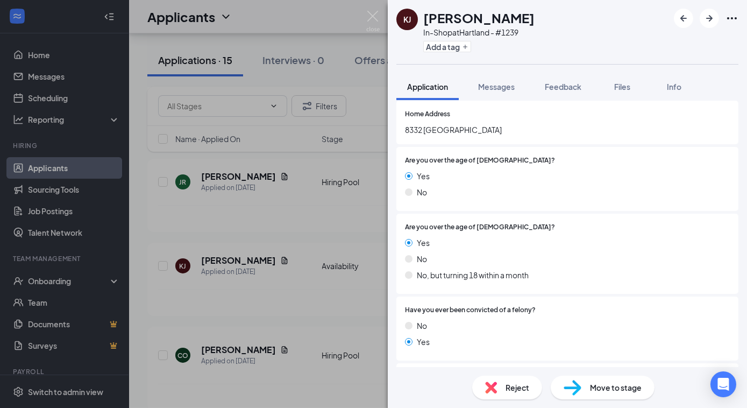
scroll to position [187, 0]
click at [502, 90] on span "Messages" at bounding box center [496, 87] width 37 height 10
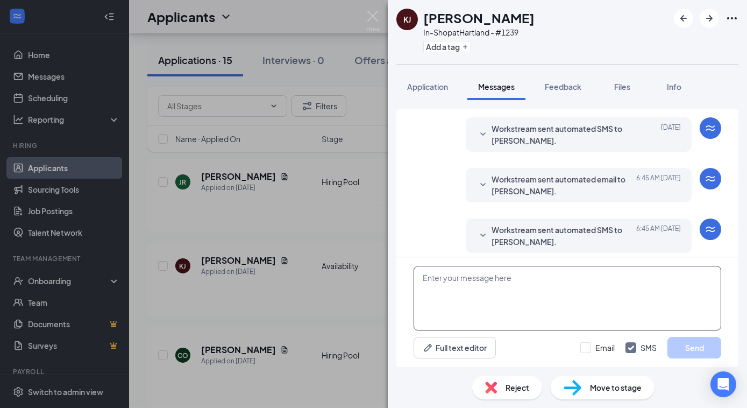
scroll to position [186, 0]
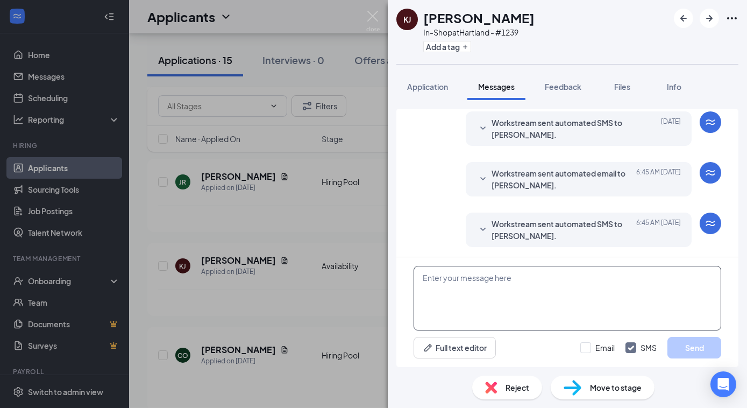
paste textarea "Hi [PERSON_NAME], [PERSON_NAME] here. Are you available for a quick phone call …"
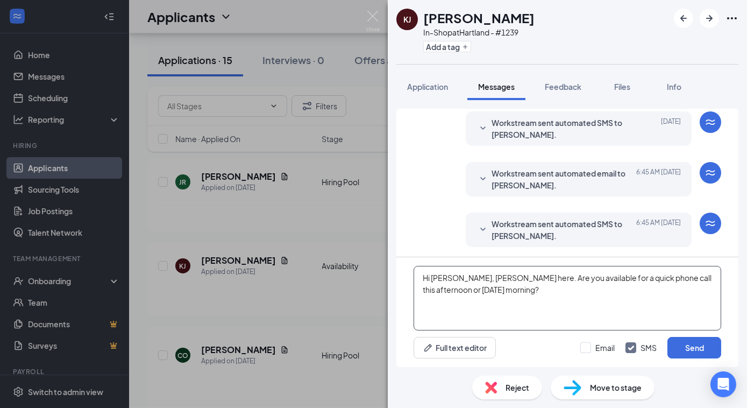
click at [458, 278] on textarea "Hi [PERSON_NAME], [PERSON_NAME] here. Are you available for a quick phone call …" at bounding box center [568, 298] width 308 height 65
click at [539, 297] on textarea "Hi [PERSON_NAME], [PERSON_NAME] here. Are you available for a quick phone call …" at bounding box center [568, 298] width 308 height 65
type textarea "Hi [PERSON_NAME], [PERSON_NAME] here. Are you available for a quick phone call …"
click at [657, 346] on button "Send" at bounding box center [694, 348] width 54 height 22
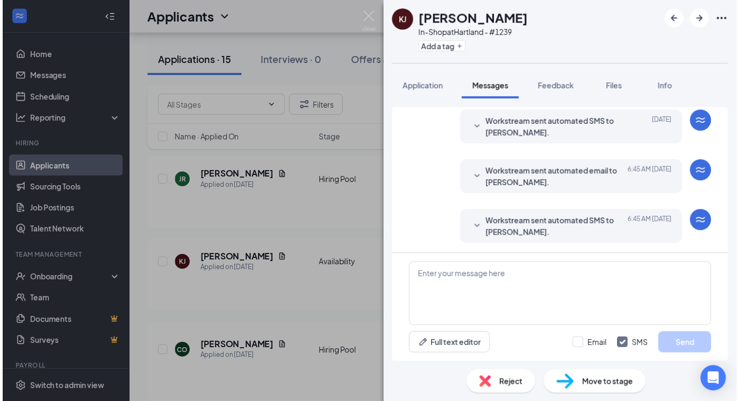
scroll to position [255, 0]
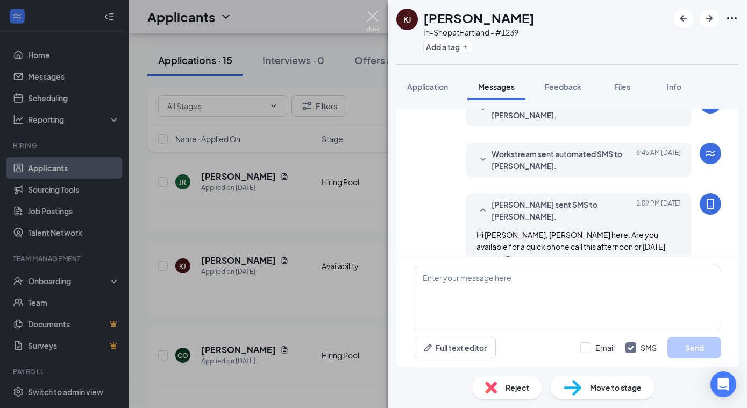
click at [376, 12] on img at bounding box center [372, 21] width 13 height 21
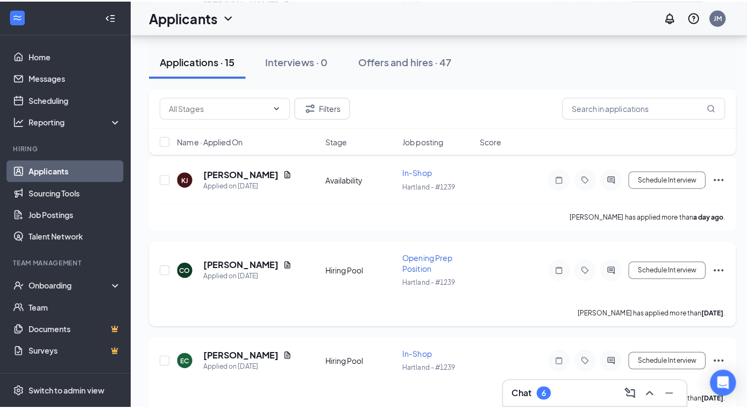
scroll to position [293, 0]
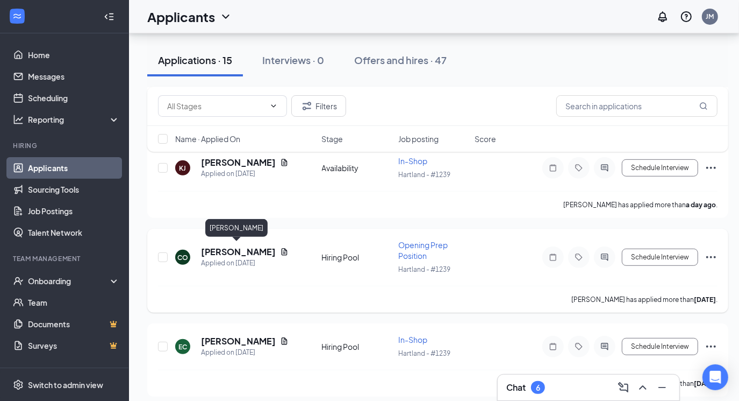
click at [234, 252] on h5 "[PERSON_NAME]" at bounding box center [238, 252] width 75 height 12
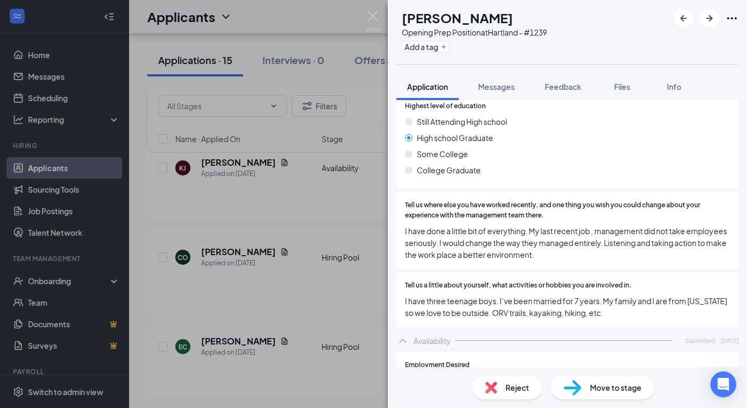
scroll to position [684, 0]
click at [498, 86] on span "Messages" at bounding box center [496, 87] width 37 height 10
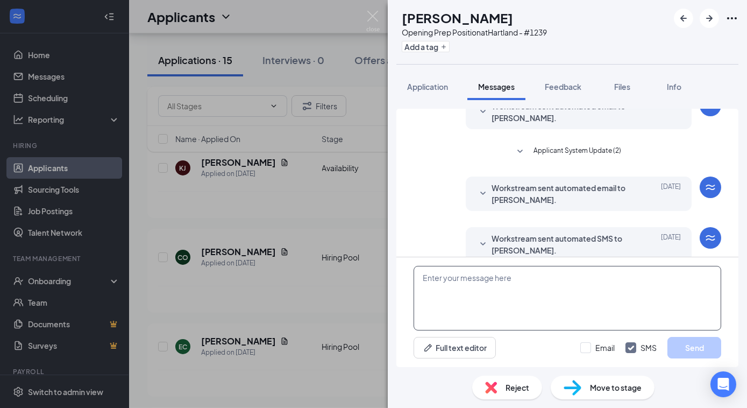
scroll to position [251, 0]
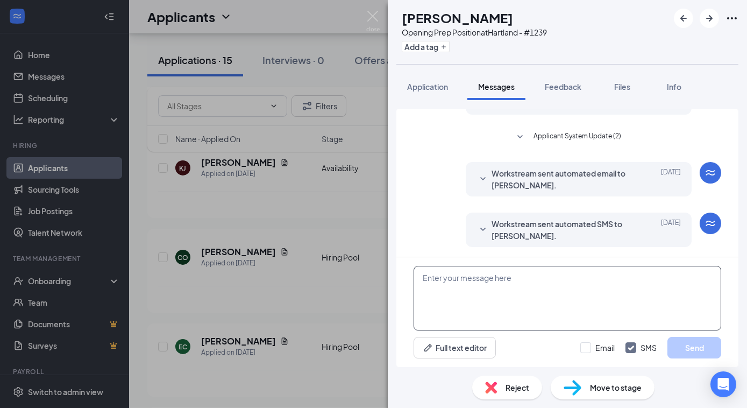
click at [450, 287] on textarea at bounding box center [568, 298] width 308 height 65
paste textarea "Hi [PERSON_NAME], [PERSON_NAME] here. Are you available for a quick phone call …"
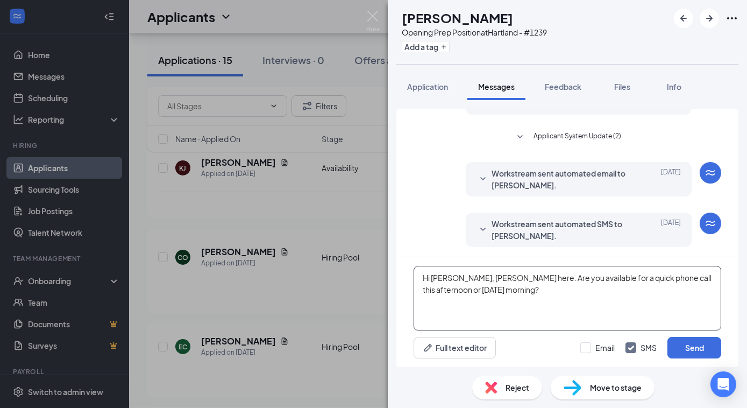
click at [461, 276] on textarea "Hi [PERSON_NAME], [PERSON_NAME] here. Are you available for a quick phone call …" at bounding box center [568, 298] width 308 height 65
type textarea "Hi [PERSON_NAME], [PERSON_NAME] here. Are you available for a quick phone call …"
click at [657, 343] on button "Send" at bounding box center [694, 348] width 54 height 22
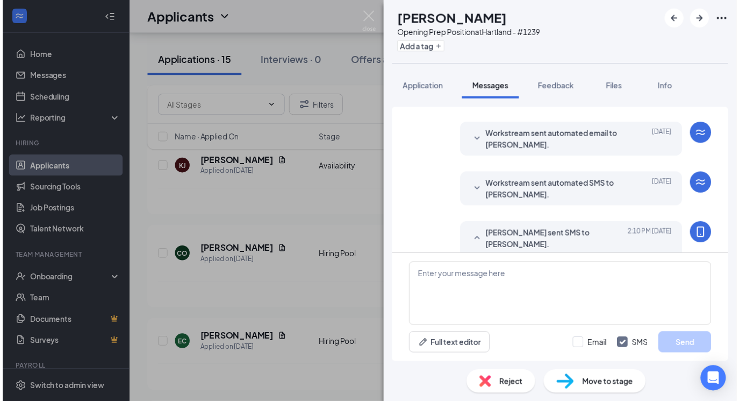
scroll to position [321, 0]
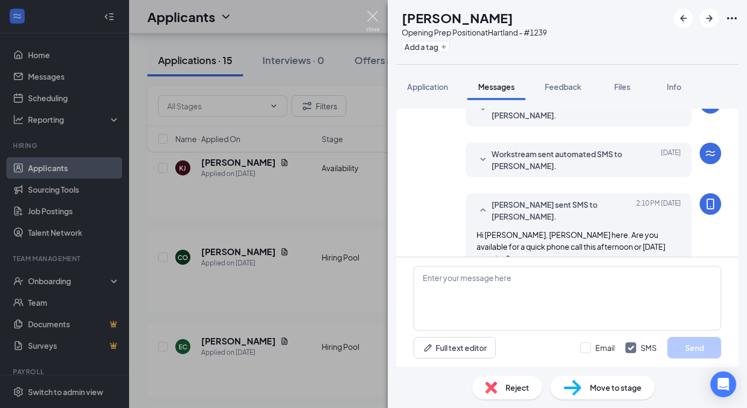
click at [371, 16] on img at bounding box center [372, 21] width 13 height 21
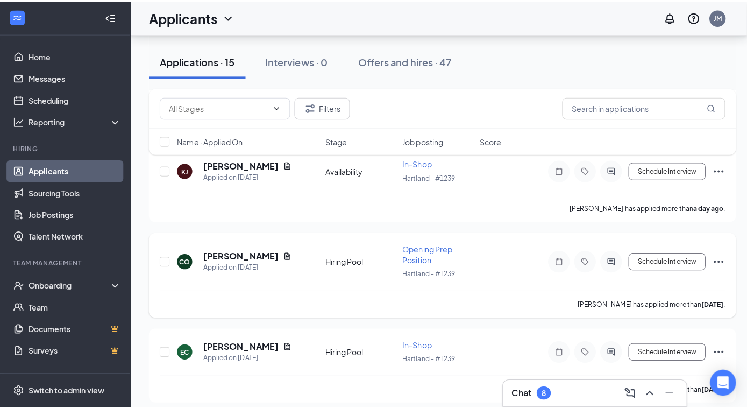
scroll to position [342, 0]
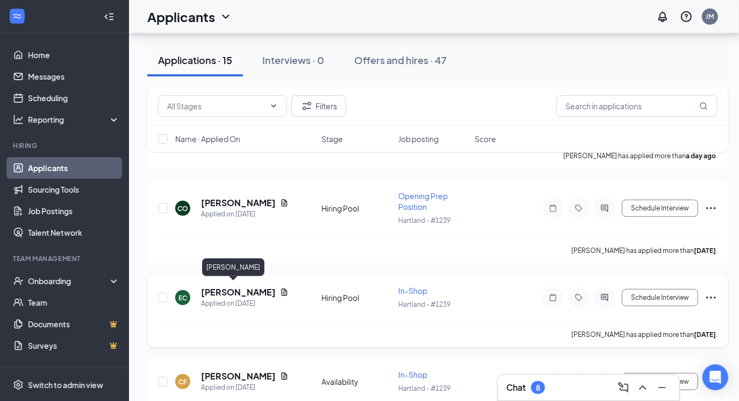
click at [231, 291] on h5 "[PERSON_NAME]" at bounding box center [238, 292] width 75 height 12
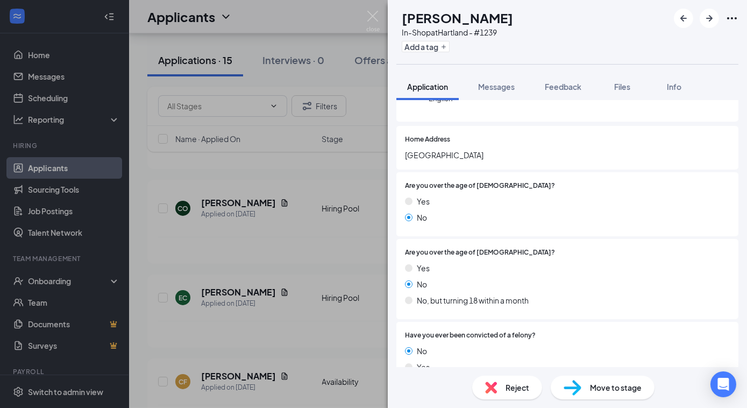
scroll to position [195, 0]
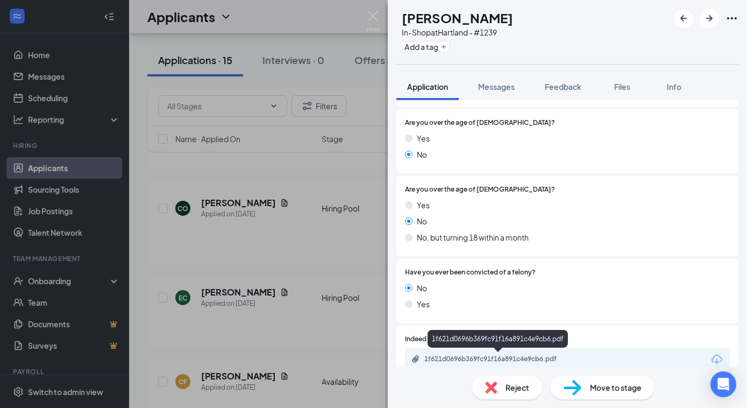
click at [501, 358] on div "1f621d0696b369fc91f16a891c4e9cb6.pdf" at bounding box center [499, 358] width 151 height 9
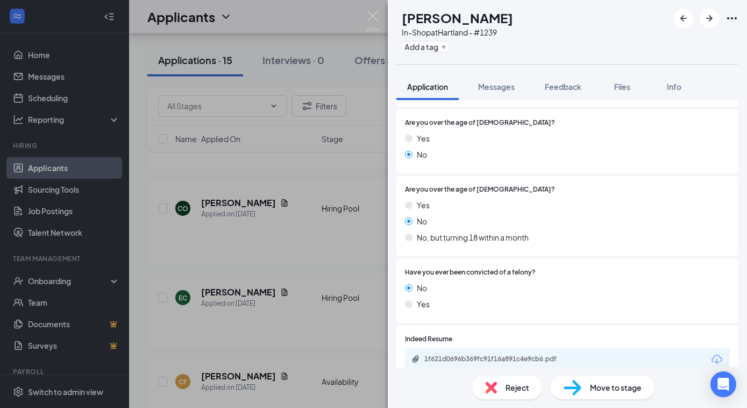
click at [516, 358] on span "Reject" at bounding box center [518, 387] width 24 height 12
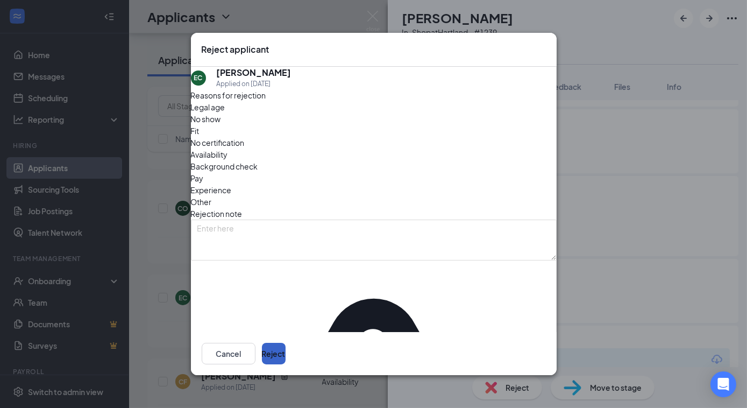
click at [286, 355] on button "Reject" at bounding box center [274, 354] width 24 height 22
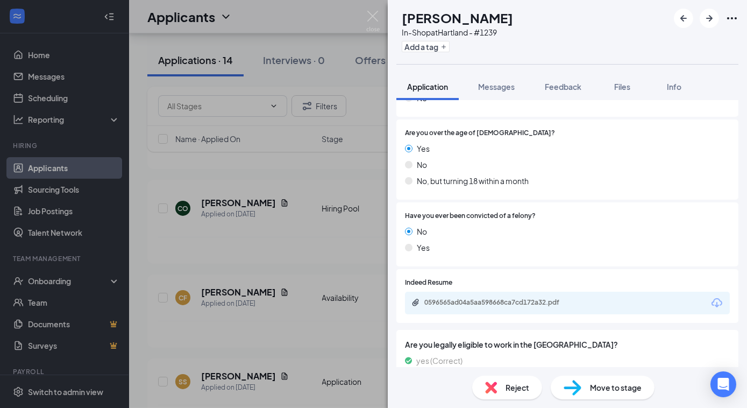
scroll to position [304, 0]
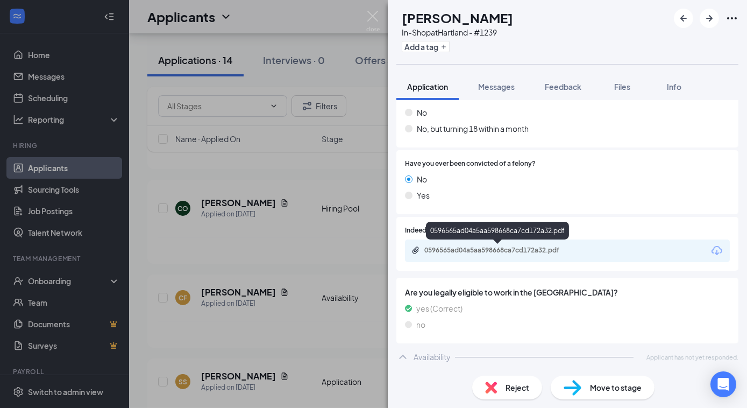
click at [524, 253] on div "0596565ad04a5aa598668ca7cd172a32.pdf" at bounding box center [499, 250] width 151 height 9
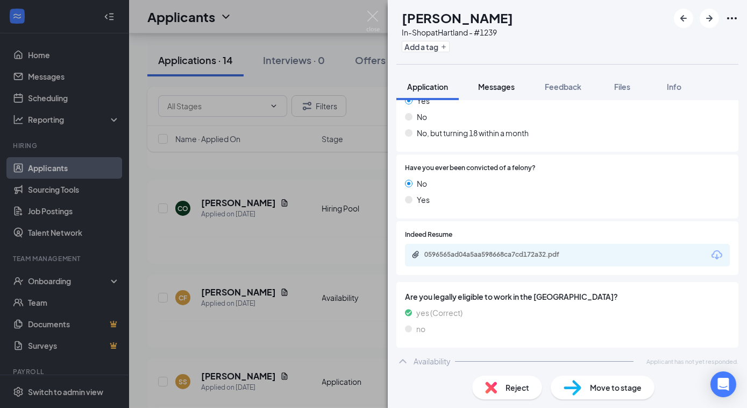
click at [500, 84] on span "Messages" at bounding box center [496, 87] width 37 height 10
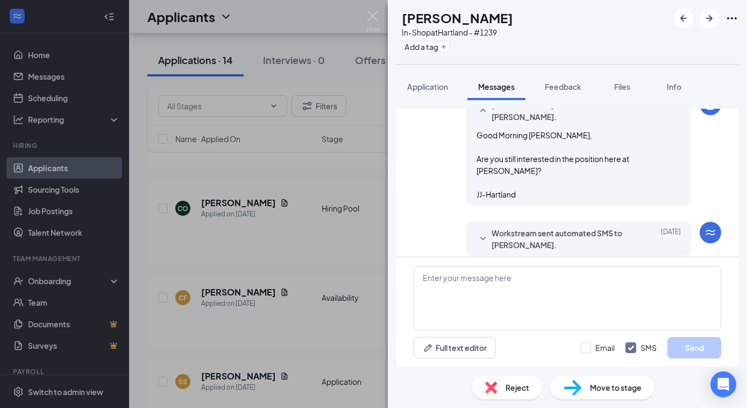
scroll to position [361, 0]
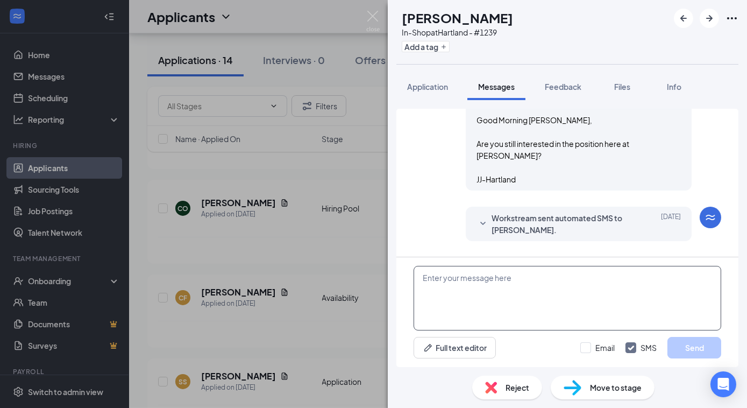
click at [506, 268] on textarea at bounding box center [568, 298] width 308 height 65
paste textarea "Hi [PERSON_NAME], [PERSON_NAME] here. Are you available for a quick phone call …"
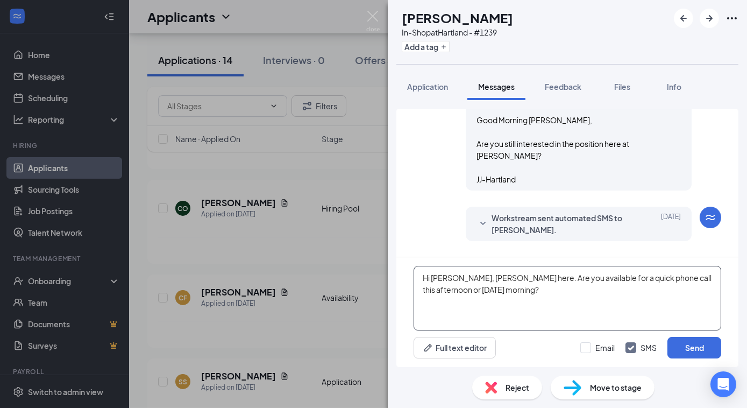
drag, startPoint x: 460, startPoint y: 281, endPoint x: 461, endPoint y: 275, distance: 5.4
click at [460, 280] on textarea "Hi [PERSON_NAME], [PERSON_NAME] here. Are you available for a quick phone call …" at bounding box center [568, 298] width 308 height 65
type textarea "Hi [PERSON_NAME], [PERSON_NAME] here. Are you available for a quick phone call …"
click at [657, 348] on button "Send" at bounding box center [694, 348] width 54 height 22
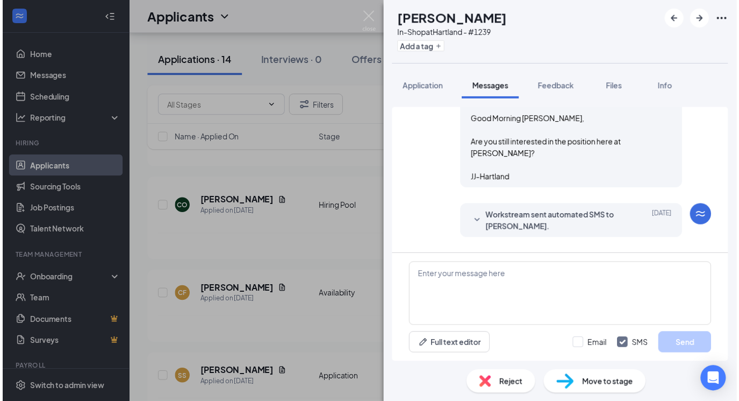
scroll to position [431, 0]
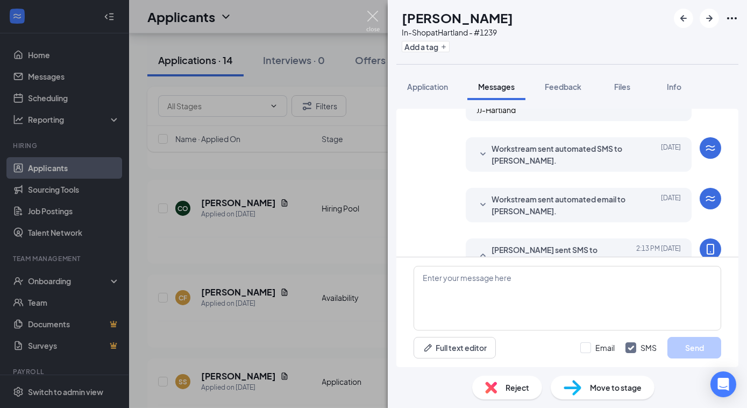
click at [375, 16] on img at bounding box center [372, 21] width 13 height 21
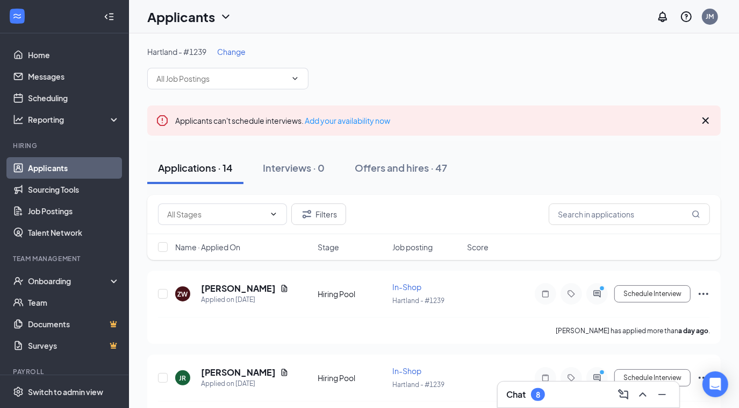
click at [237, 54] on span "Change" at bounding box center [231, 52] width 29 height 10
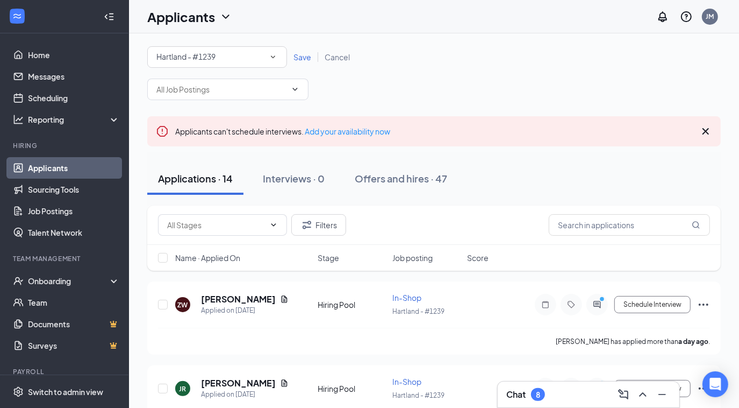
click at [272, 58] on icon "SmallChevronDown" at bounding box center [273, 57] width 10 height 10
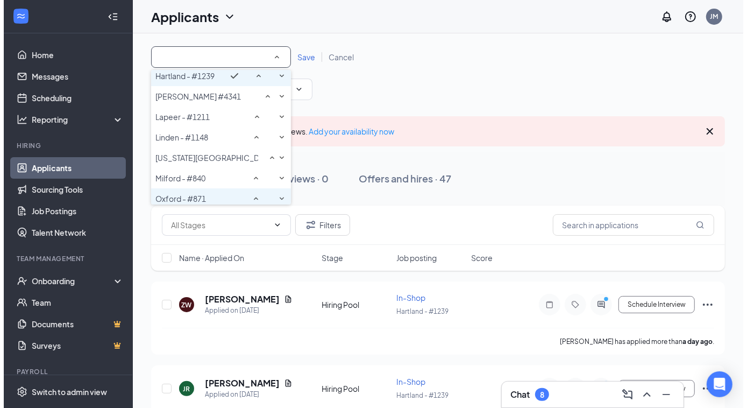
scroll to position [146, 0]
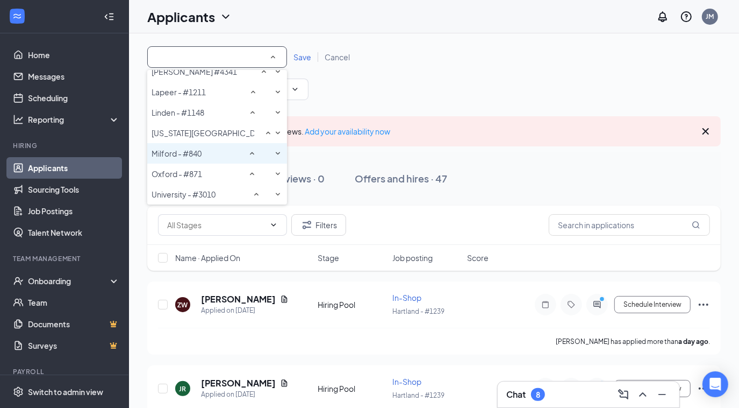
click at [200, 148] on span "Milford - #840" at bounding box center [177, 153] width 50 height 10
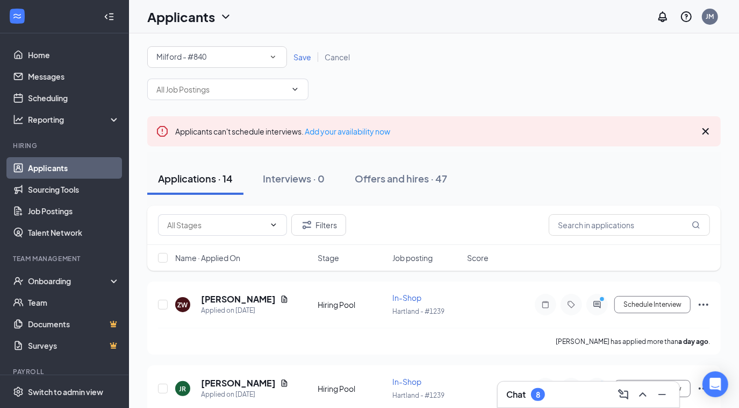
click at [298, 60] on span "Save" at bounding box center [303, 57] width 18 height 10
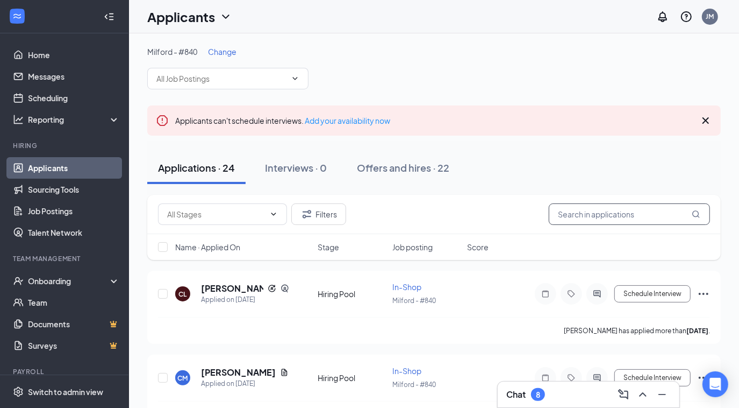
click at [591, 215] on input "text" at bounding box center [629, 214] width 161 height 22
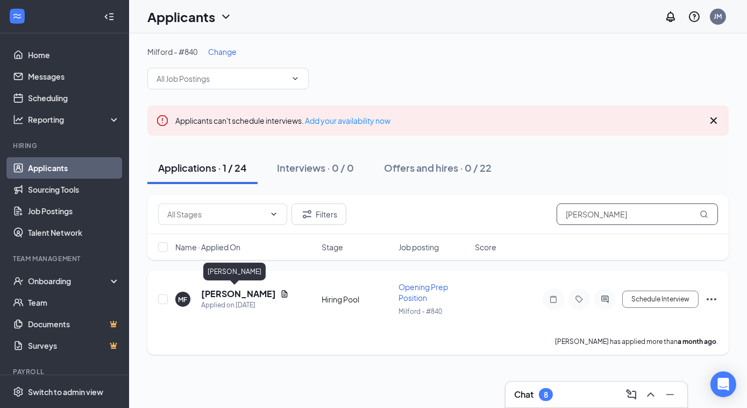
type input "[PERSON_NAME]"
click at [217, 296] on h5 "[PERSON_NAME]" at bounding box center [238, 294] width 75 height 12
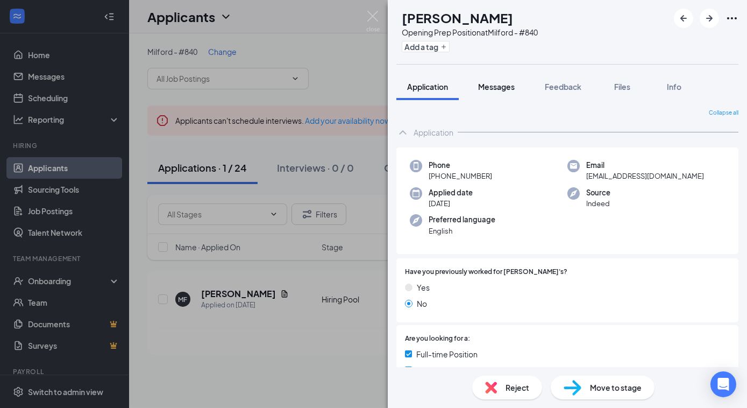
click at [501, 84] on span "Messages" at bounding box center [496, 87] width 37 height 10
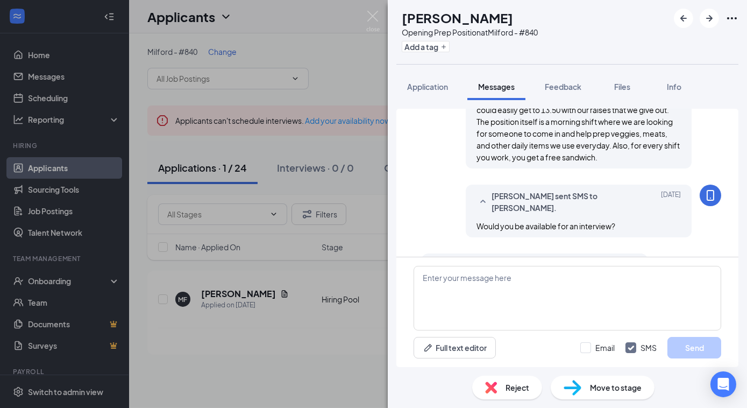
scroll to position [528, 0]
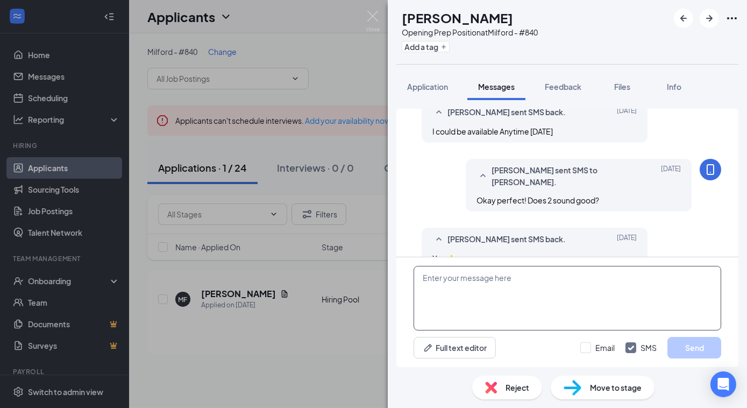
click at [435, 281] on textarea at bounding box center [568, 298] width 308 height 65
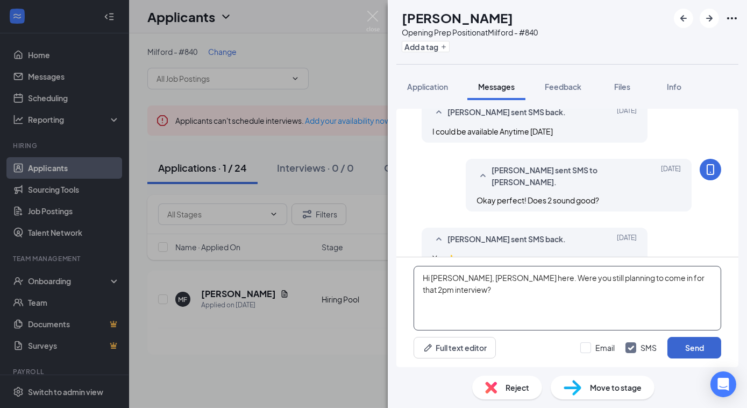
type textarea "Hi [PERSON_NAME], [PERSON_NAME] here. Were you still planning to come in for th…"
click at [657, 349] on button "Send" at bounding box center [694, 348] width 54 height 22
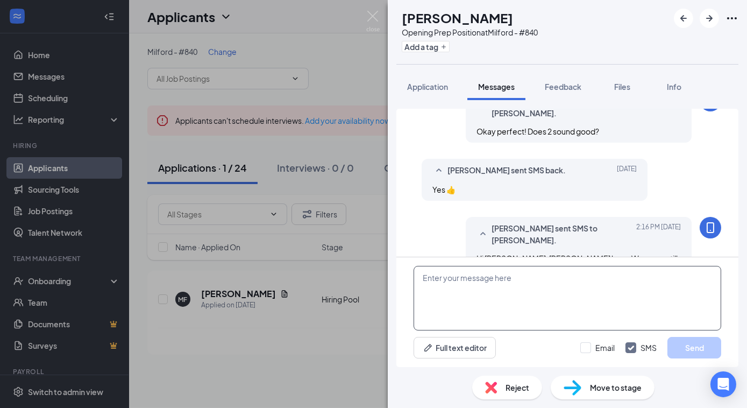
scroll to position [598, 0]
click at [375, 14] on img at bounding box center [372, 21] width 13 height 21
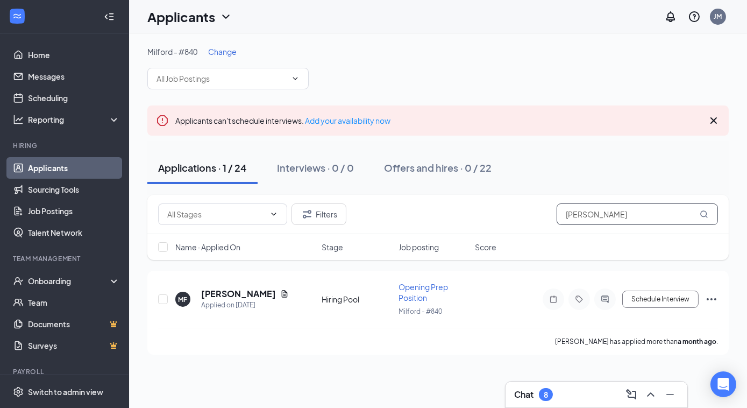
click at [609, 217] on input "[PERSON_NAME]" at bounding box center [637, 214] width 161 height 22
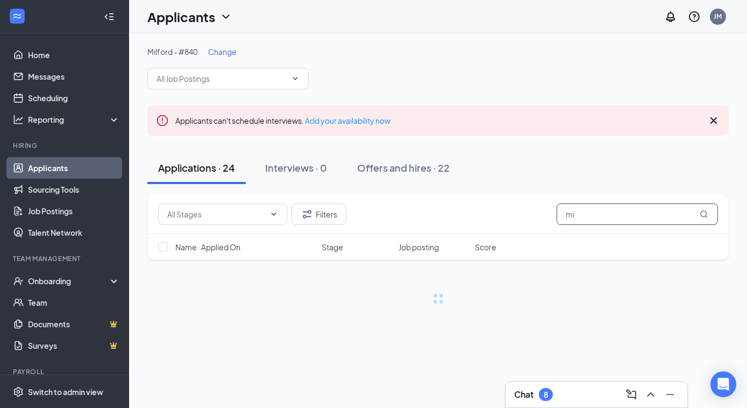
type input "m"
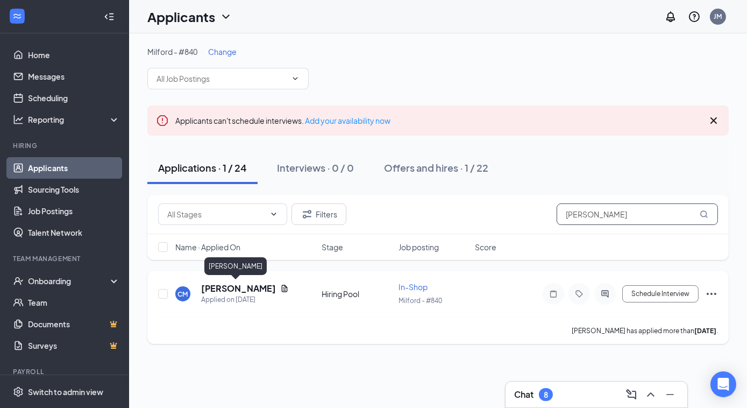
type input "[PERSON_NAME]"
click at [223, 291] on h5 "[PERSON_NAME]" at bounding box center [238, 288] width 75 height 12
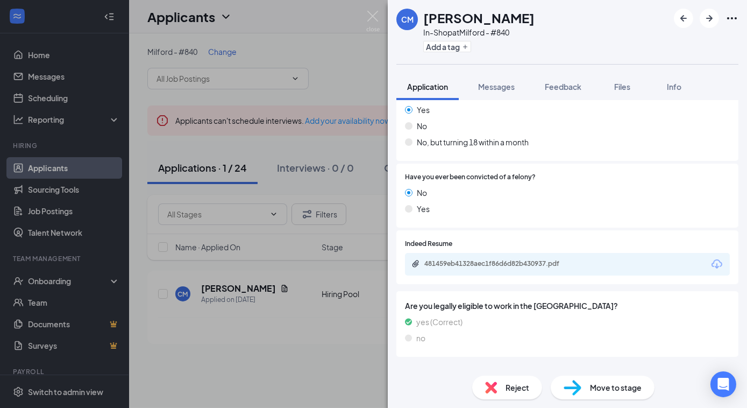
scroll to position [293, 0]
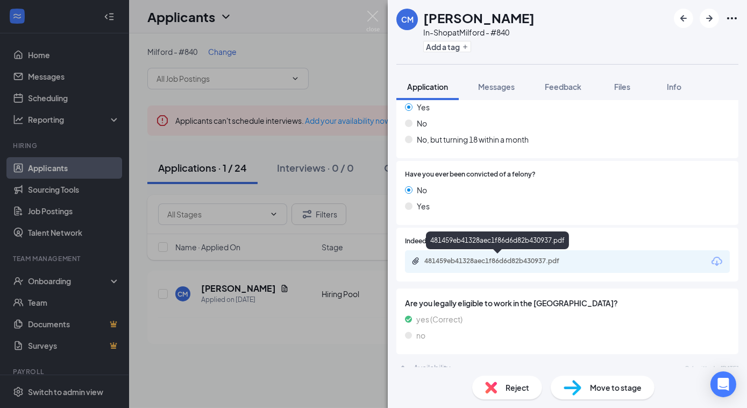
click at [482, 260] on div "481459eb41328aec1f86d6d82b430937.pdf" at bounding box center [499, 261] width 151 height 9
click at [491, 84] on span "Messages" at bounding box center [496, 87] width 37 height 10
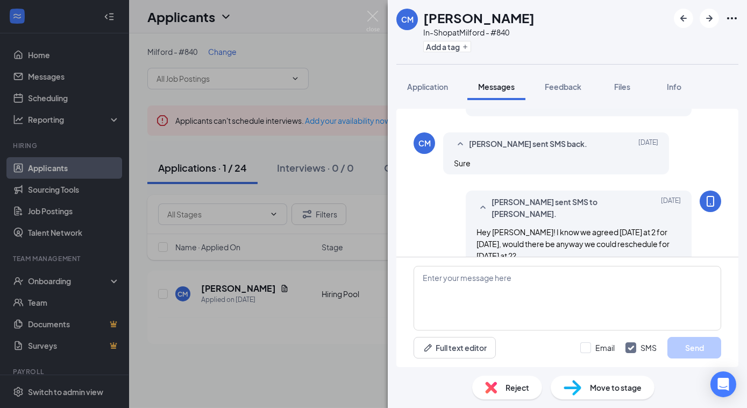
scroll to position [530, 0]
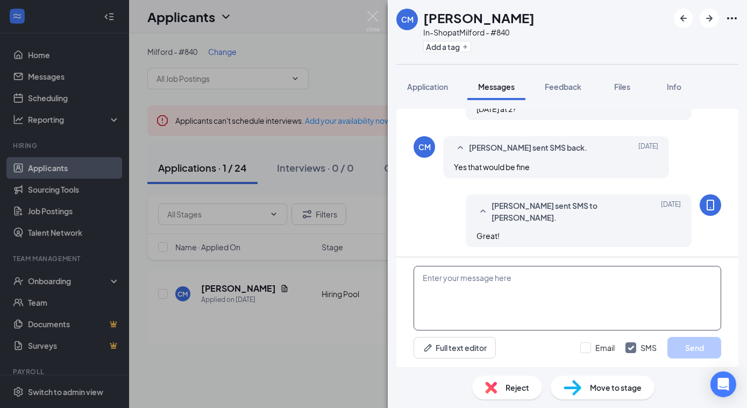
click at [471, 278] on textarea at bounding box center [568, 298] width 308 height 65
click at [368, 13] on img at bounding box center [372, 21] width 13 height 21
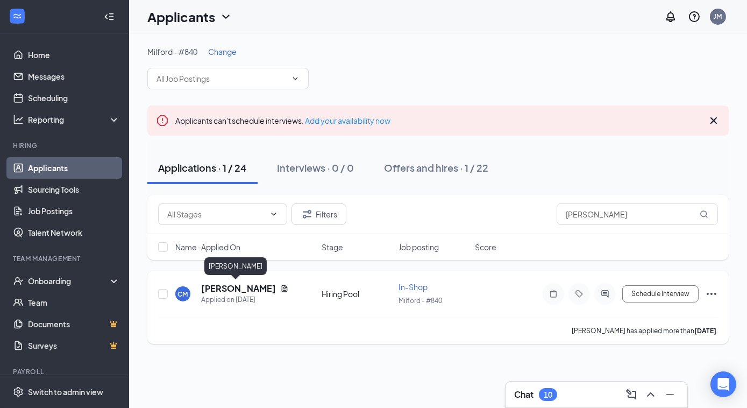
click at [214, 290] on h5 "[PERSON_NAME]" at bounding box center [238, 288] width 75 height 12
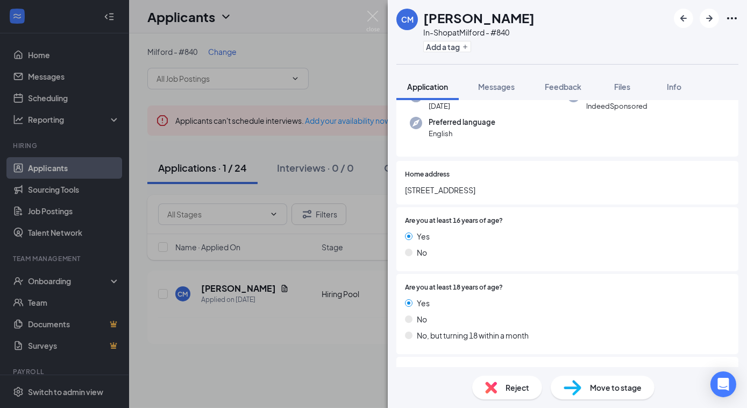
scroll to position [244, 0]
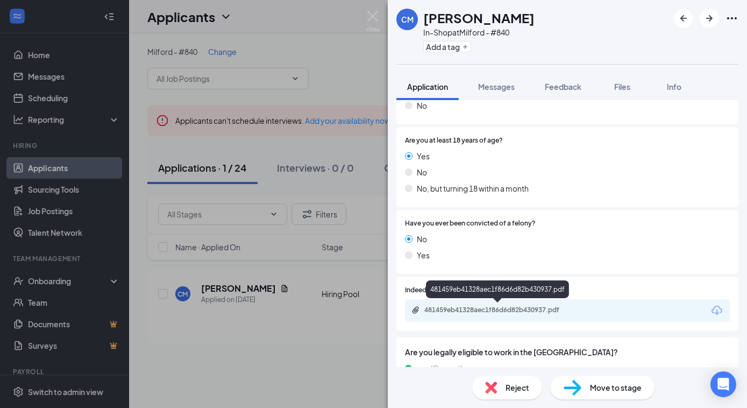
click at [482, 305] on div "481459eb41328aec1f86d6d82b430937.pdf" at bounding box center [499, 309] width 151 height 9
